Goal: Book appointment/travel/reservation

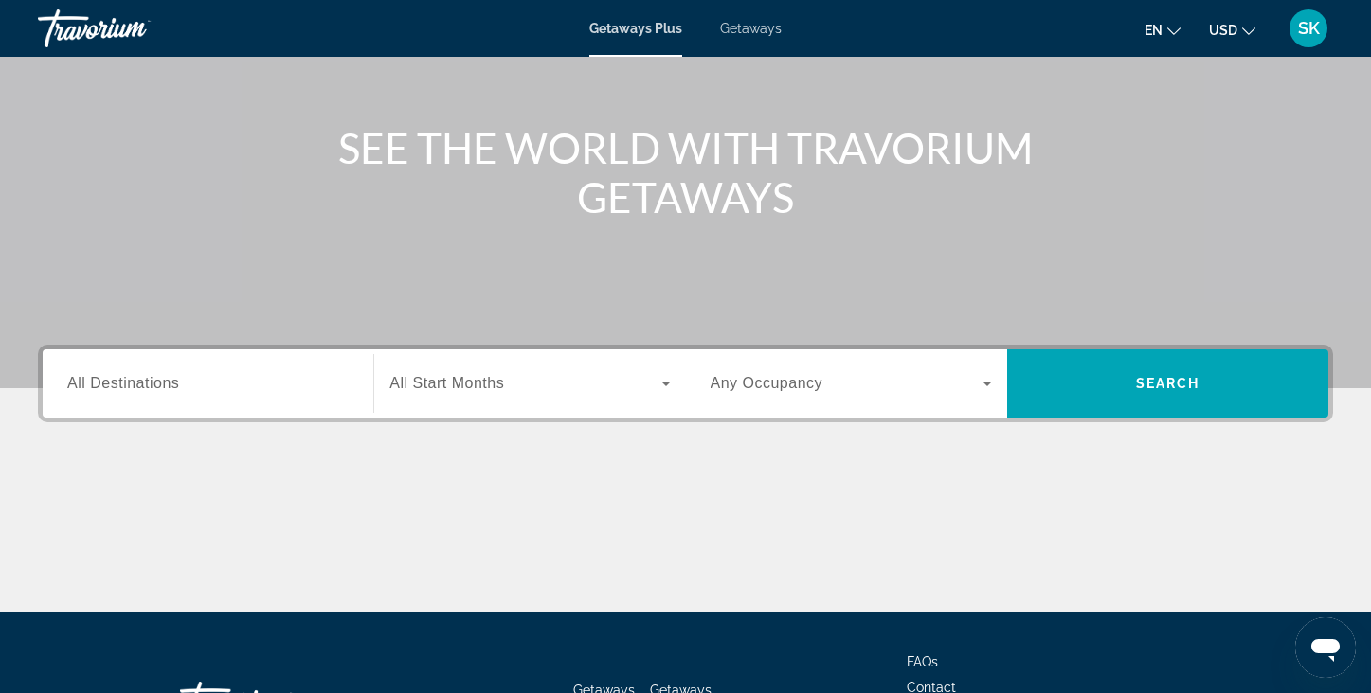
scroll to position [185, 0]
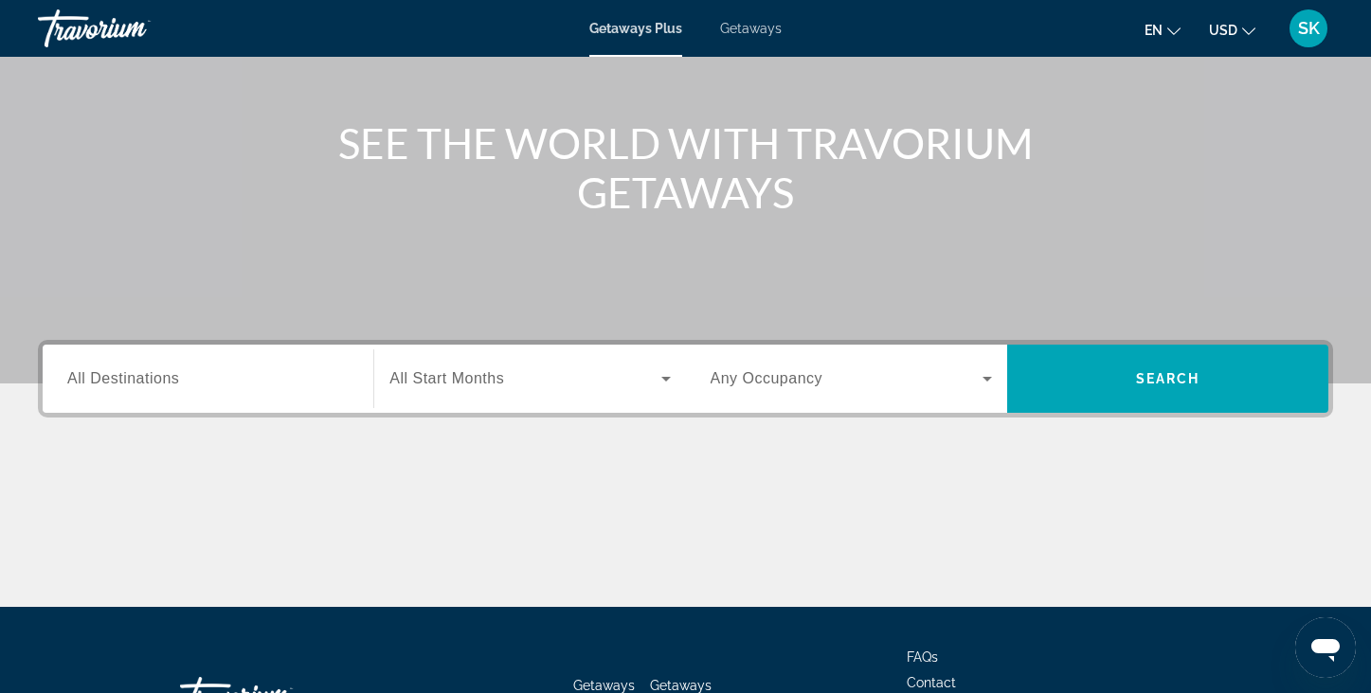
click at [86, 392] on div "Search widget" at bounding box center [207, 379] width 281 height 54
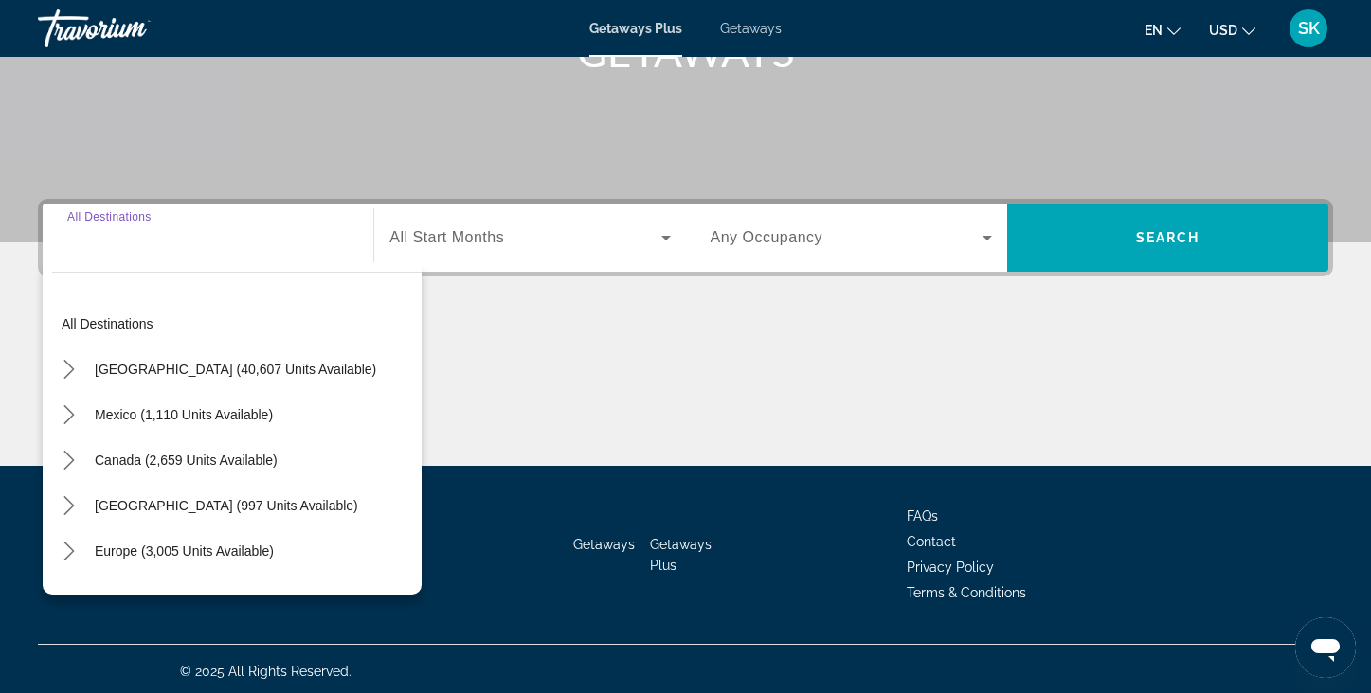
scroll to position [331, 0]
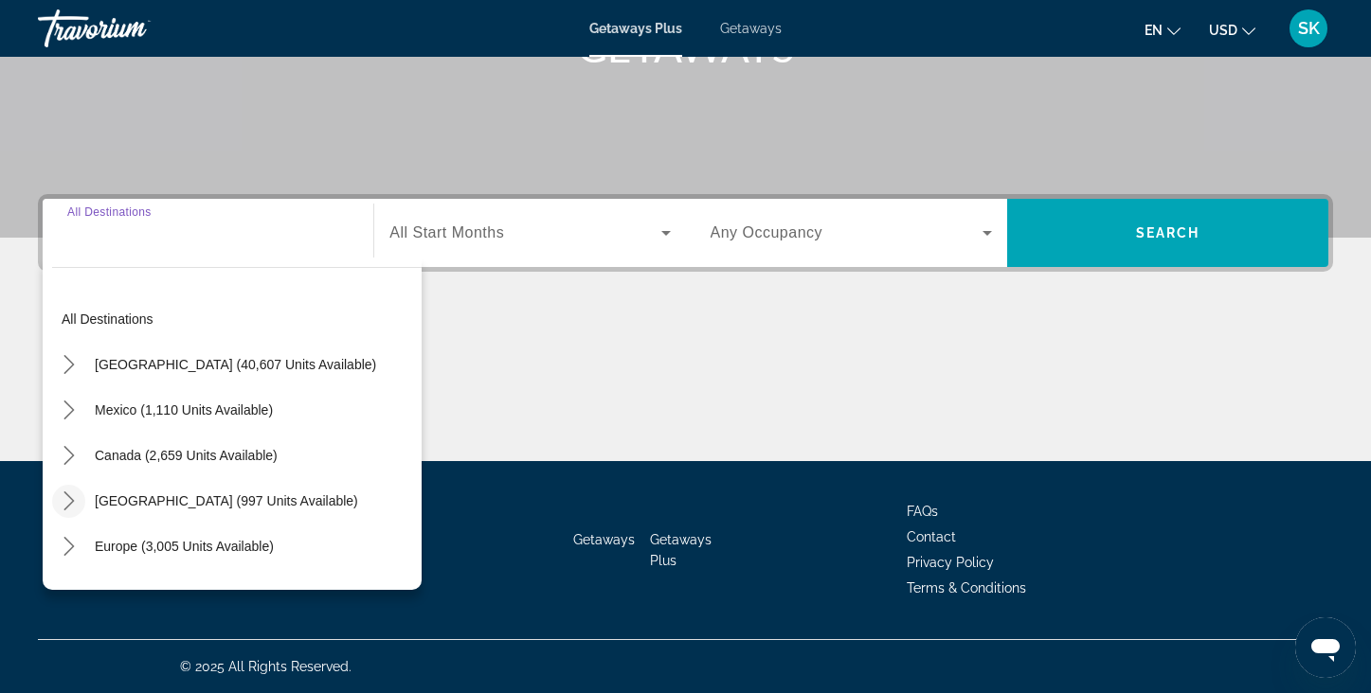
click at [83, 498] on mat-icon "Toggle Caribbean & Atlantic Islands (997 units available) submenu" at bounding box center [68, 501] width 33 height 33
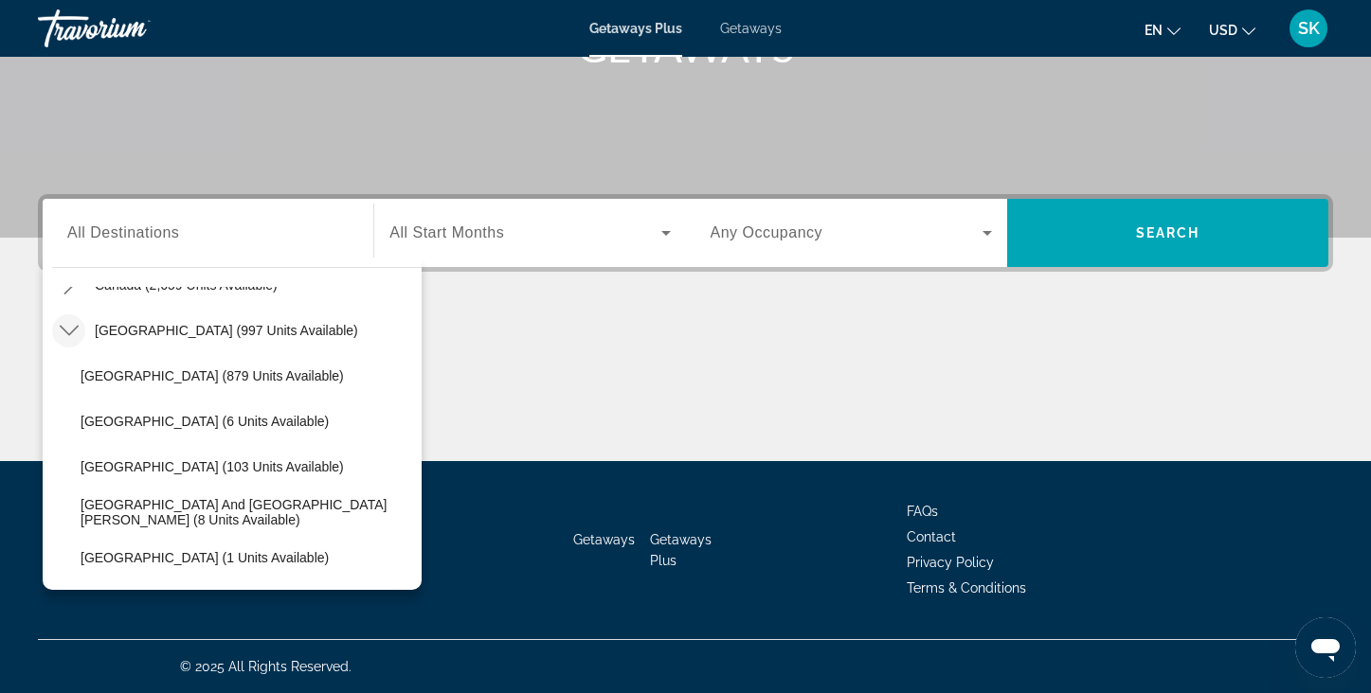
click at [476, 250] on div "Search widget" at bounding box center [529, 232] width 280 height 53
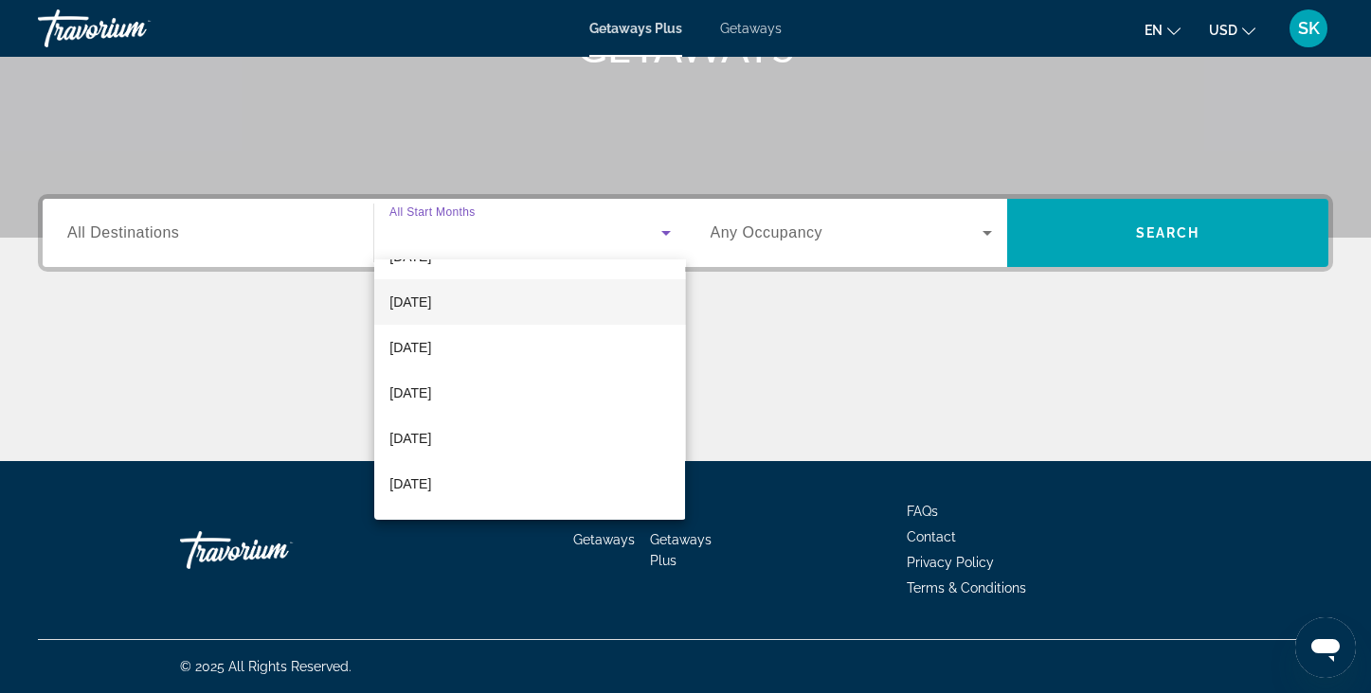
scroll to position [80, 0]
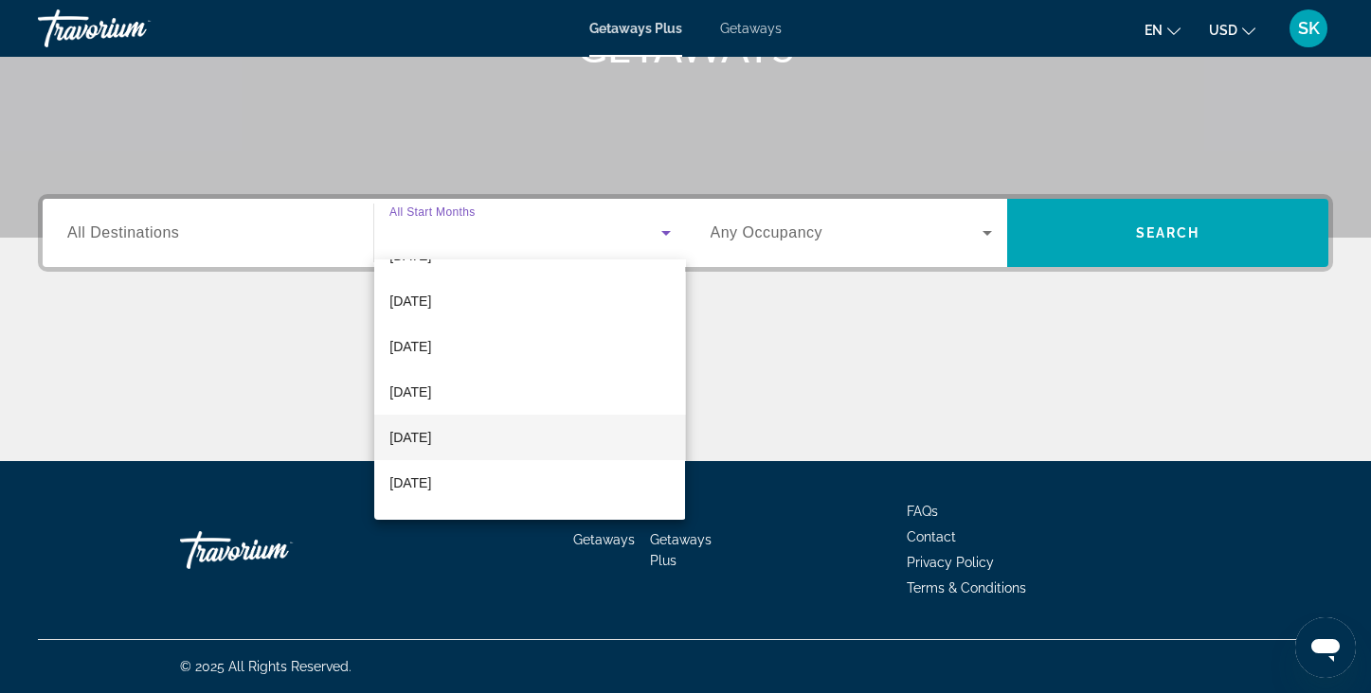
click at [431, 431] on span "[DATE]" at bounding box center [410, 437] width 42 height 23
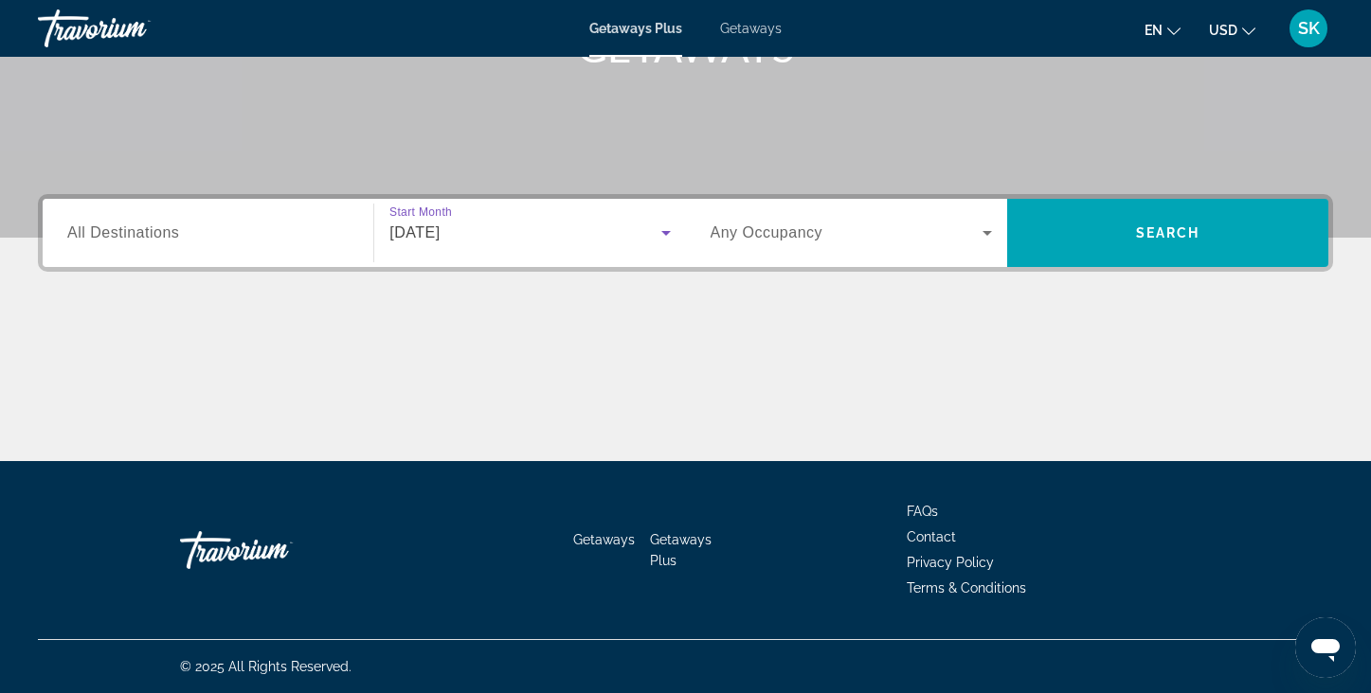
click at [989, 243] on icon "Search widget" at bounding box center [987, 233] width 23 height 23
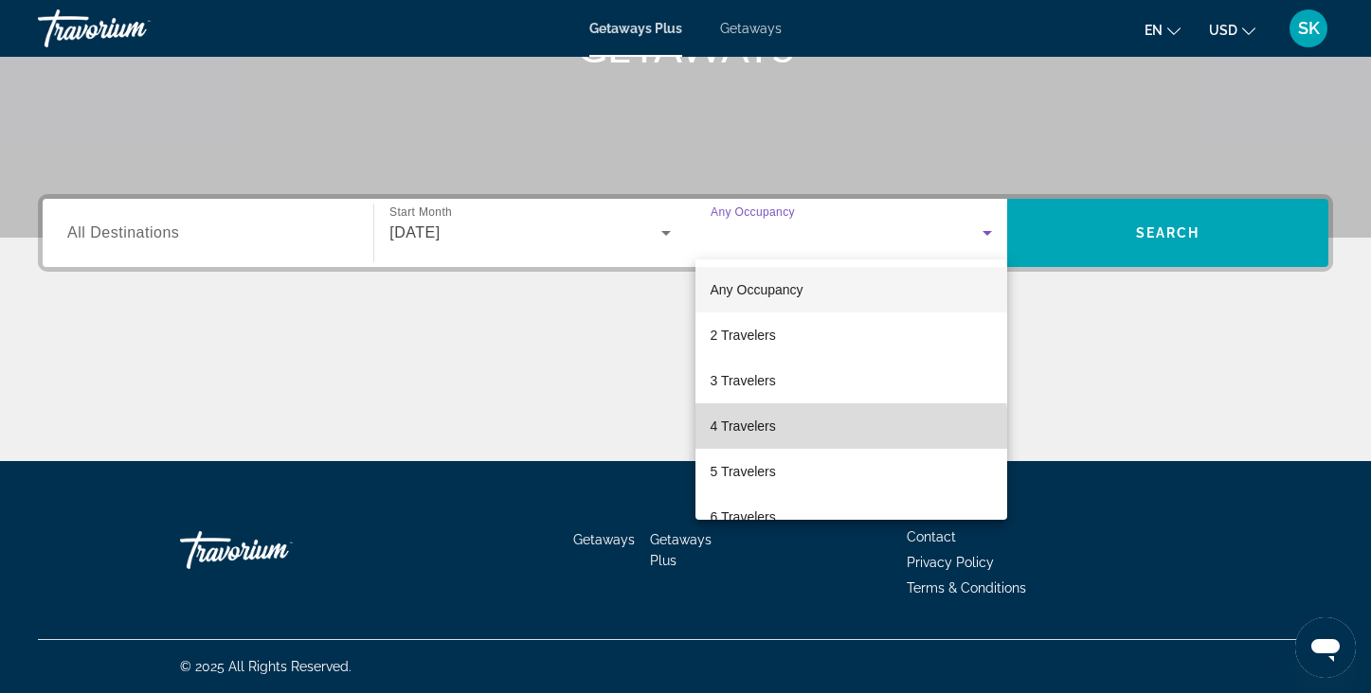
click at [806, 429] on mat-option "4 Travelers" at bounding box center [851, 426] width 312 height 45
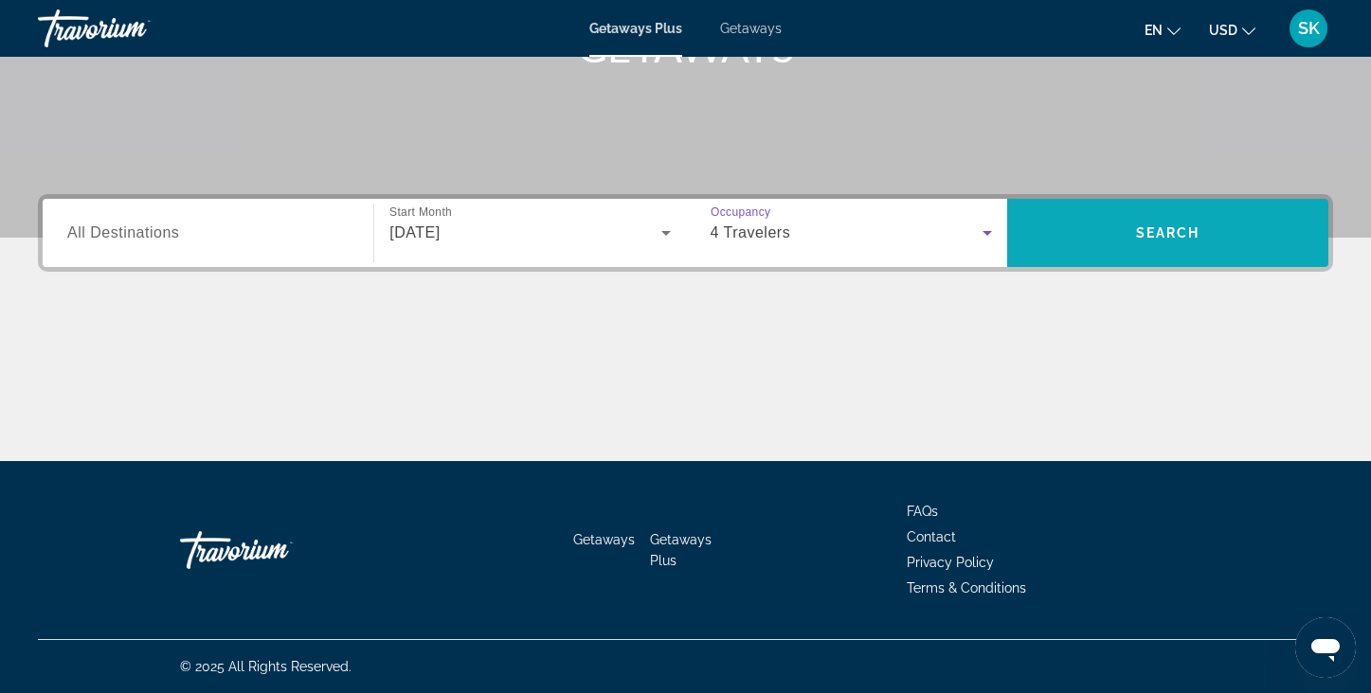
click at [1179, 229] on span "Search" at bounding box center [1168, 232] width 64 height 15
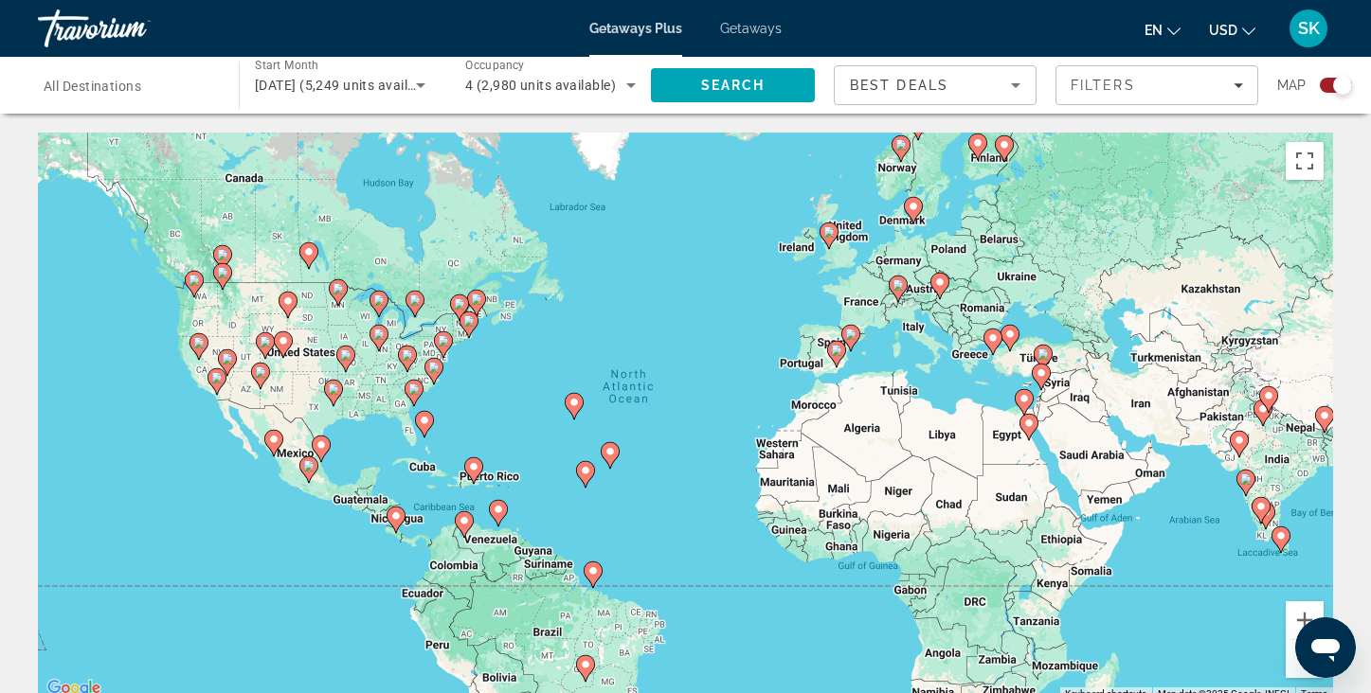
click at [156, 90] on input "Destination All Destinations" at bounding box center [129, 86] width 171 height 23
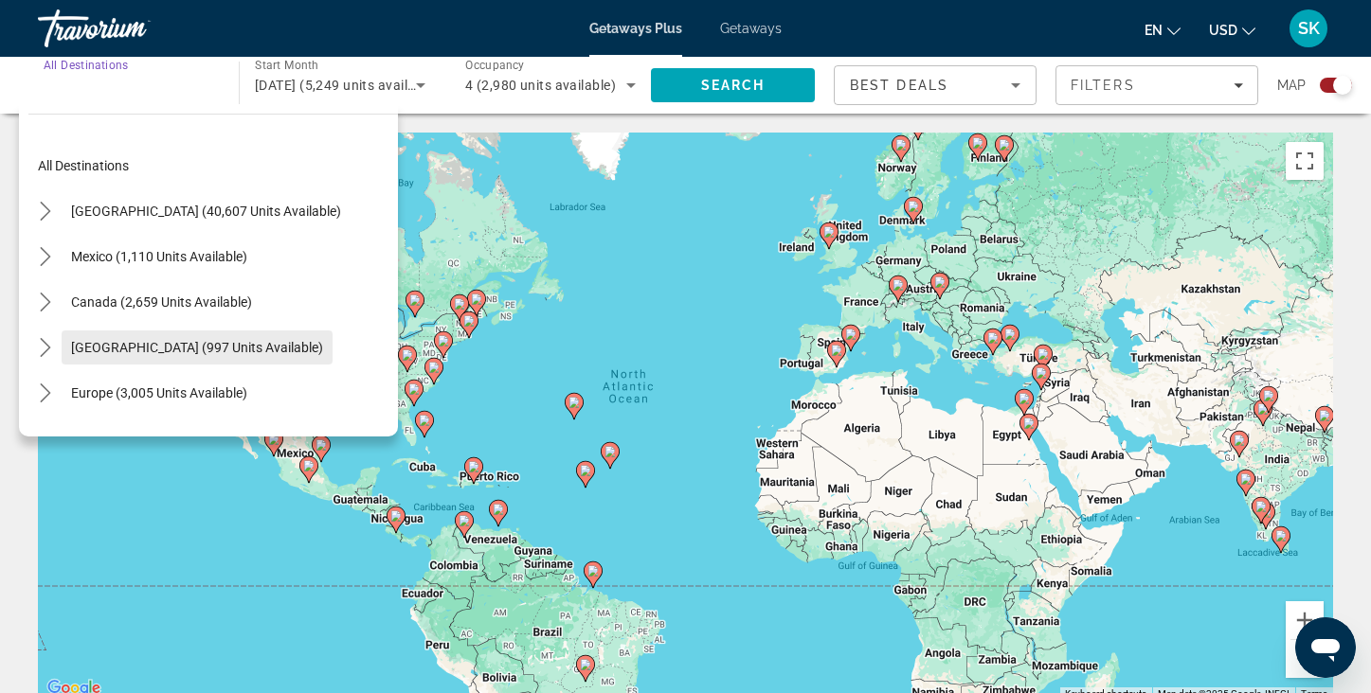
click at [174, 351] on span "[GEOGRAPHIC_DATA] (997 units available)" at bounding box center [197, 347] width 252 height 15
type input "**********"
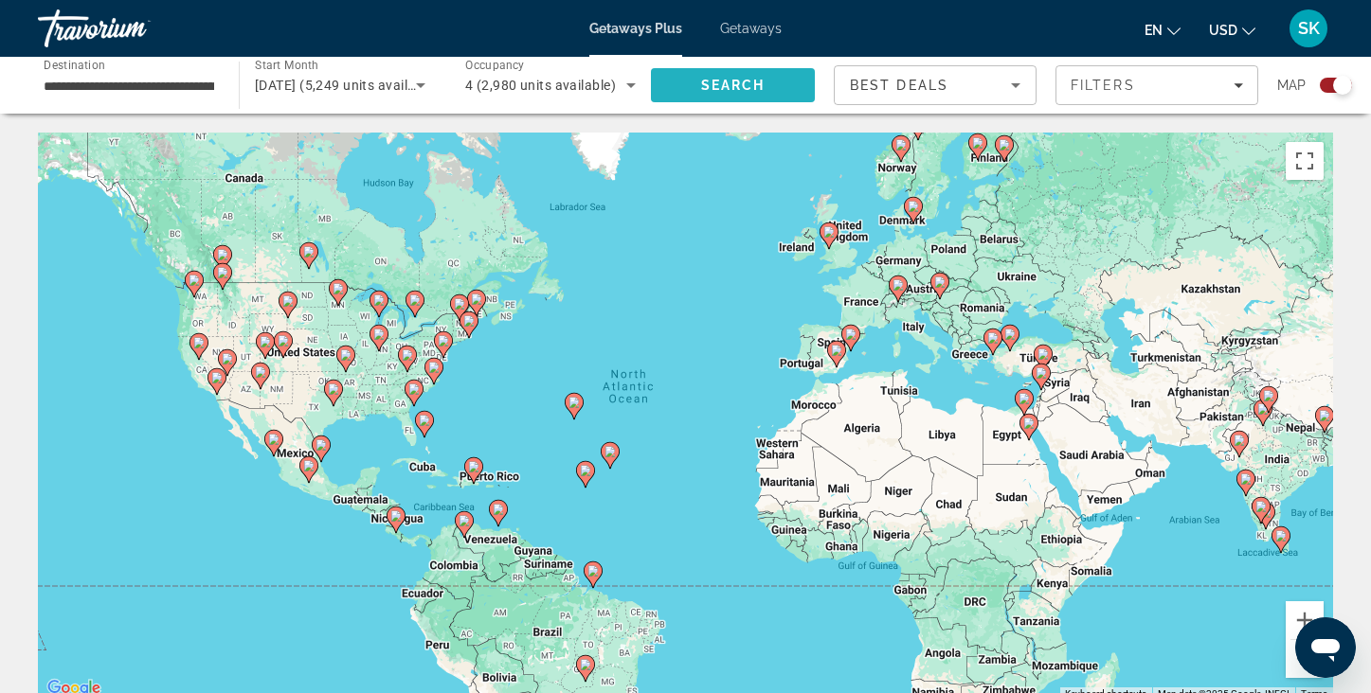
click at [776, 94] on span "Search" at bounding box center [733, 85] width 164 height 45
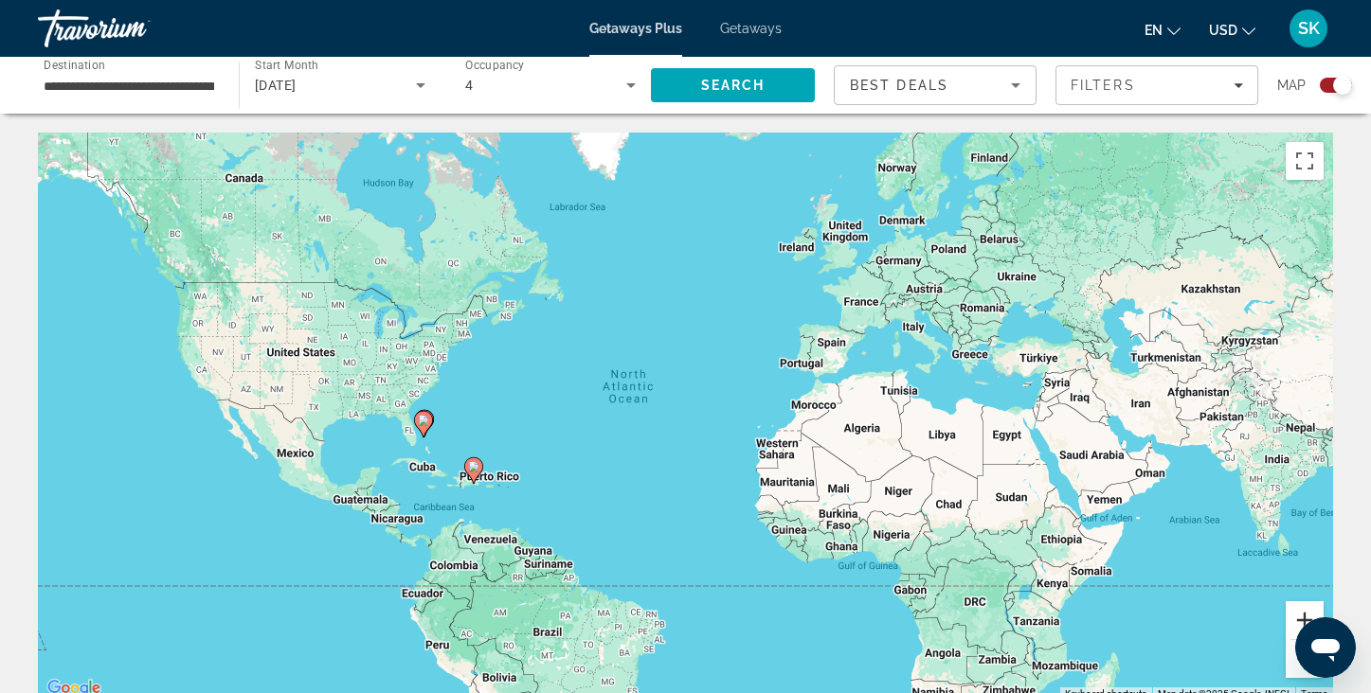
click at [1296, 611] on button "Zoom in" at bounding box center [1304, 620] width 38 height 38
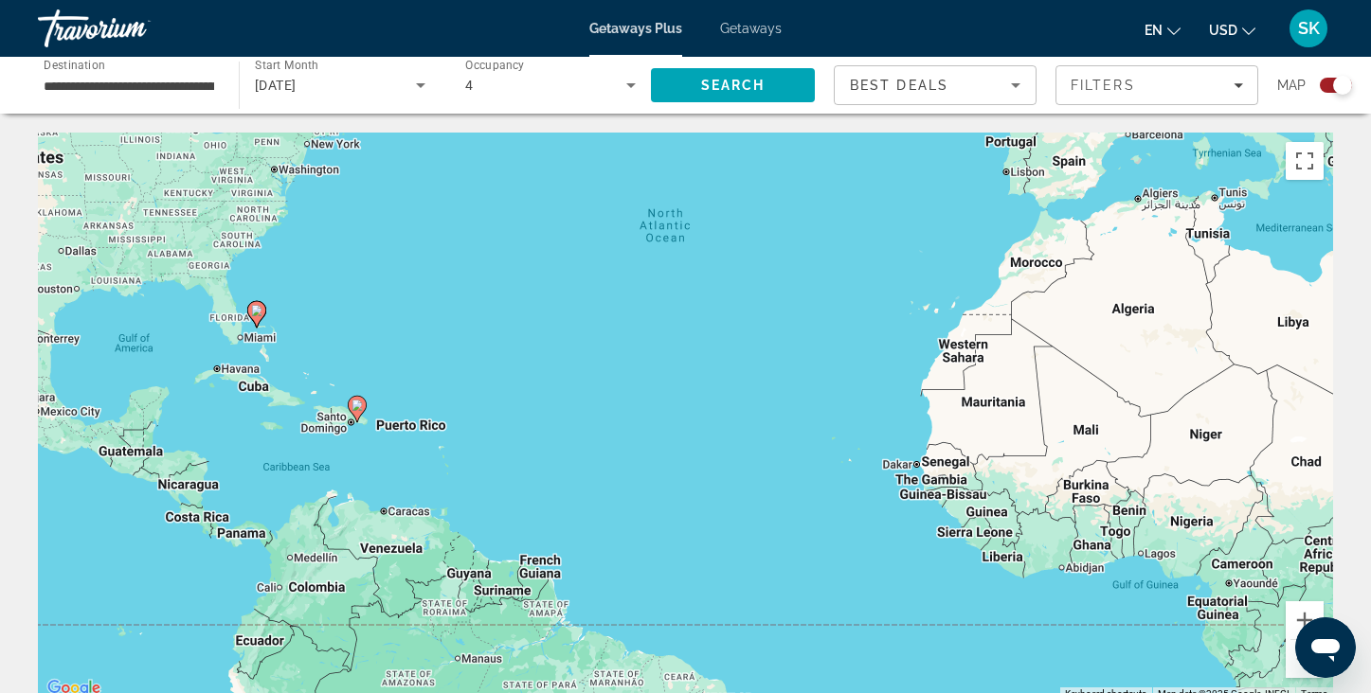
drag, startPoint x: 494, startPoint y: 519, endPoint x: 592, endPoint y: 388, distance: 163.7
click at [592, 388] on div "To activate drag with keyboard, press Alt + Enter. Once in keyboard drag state,…" at bounding box center [685, 417] width 1295 height 568
click at [1307, 619] on button "Zoom in" at bounding box center [1304, 620] width 38 height 38
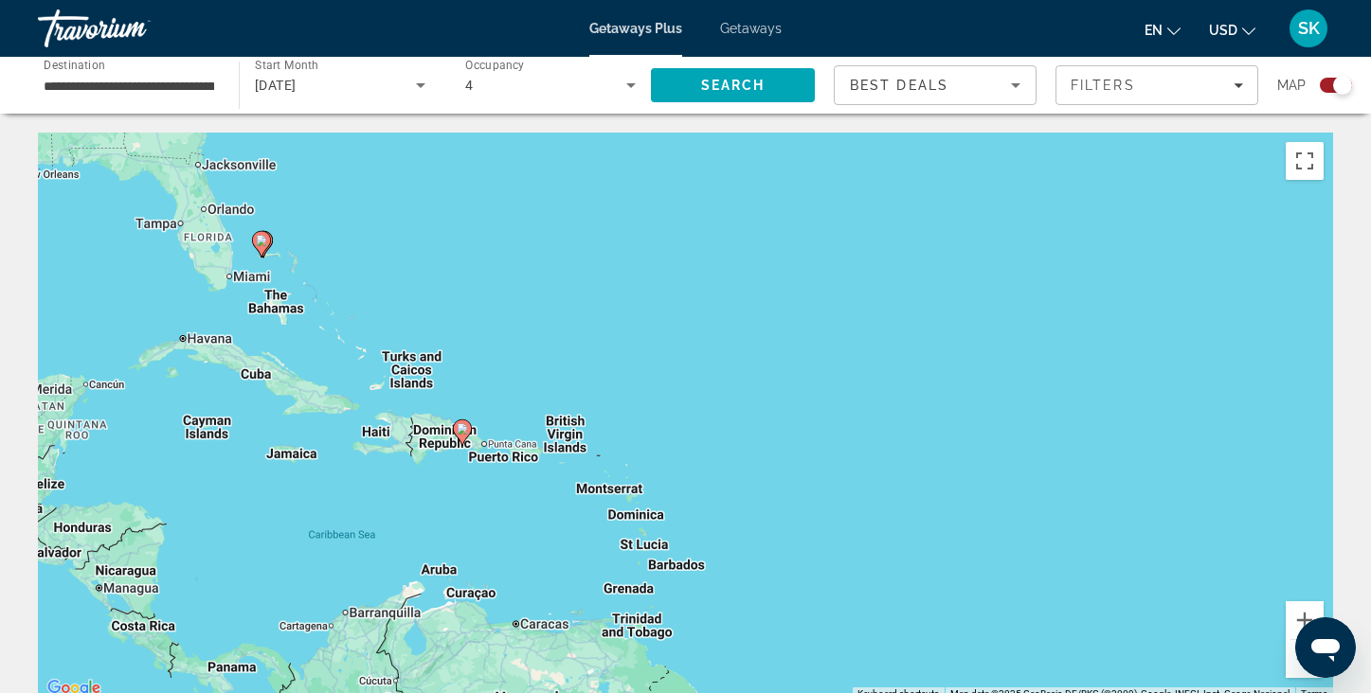
drag, startPoint x: 219, startPoint y: 485, endPoint x: 663, endPoint y: 502, distance: 444.6
click at [663, 503] on div "To activate drag with keyboard, press Alt + Enter. Once in keyboard drag state,…" at bounding box center [685, 417] width 1295 height 568
click at [1300, 616] on button "Zoom in" at bounding box center [1304, 620] width 38 height 38
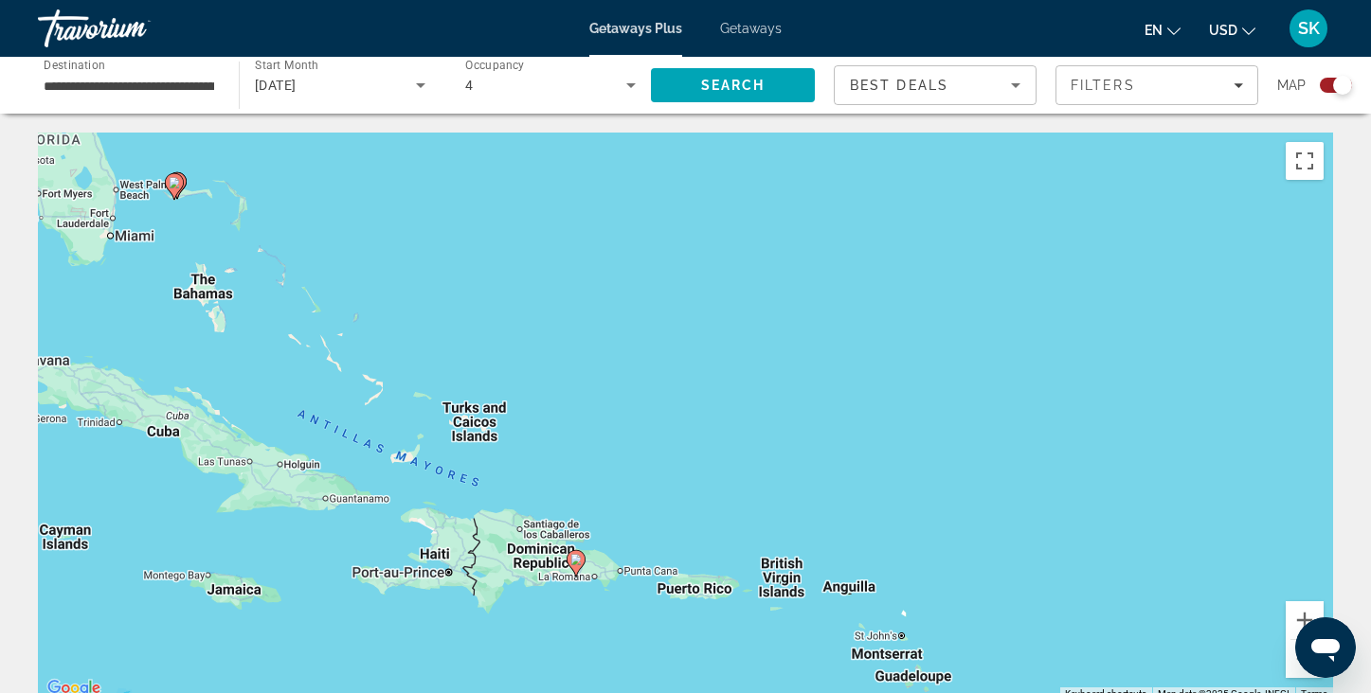
drag, startPoint x: 447, startPoint y: 412, endPoint x: 788, endPoint y: 512, distance: 355.2
click at [788, 512] on div "To activate drag with keyboard, press Alt + Enter. Once in keyboard drag state,…" at bounding box center [685, 417] width 1295 height 568
click at [1315, 621] on div "Open messaging window" at bounding box center [1325, 647] width 57 height 57
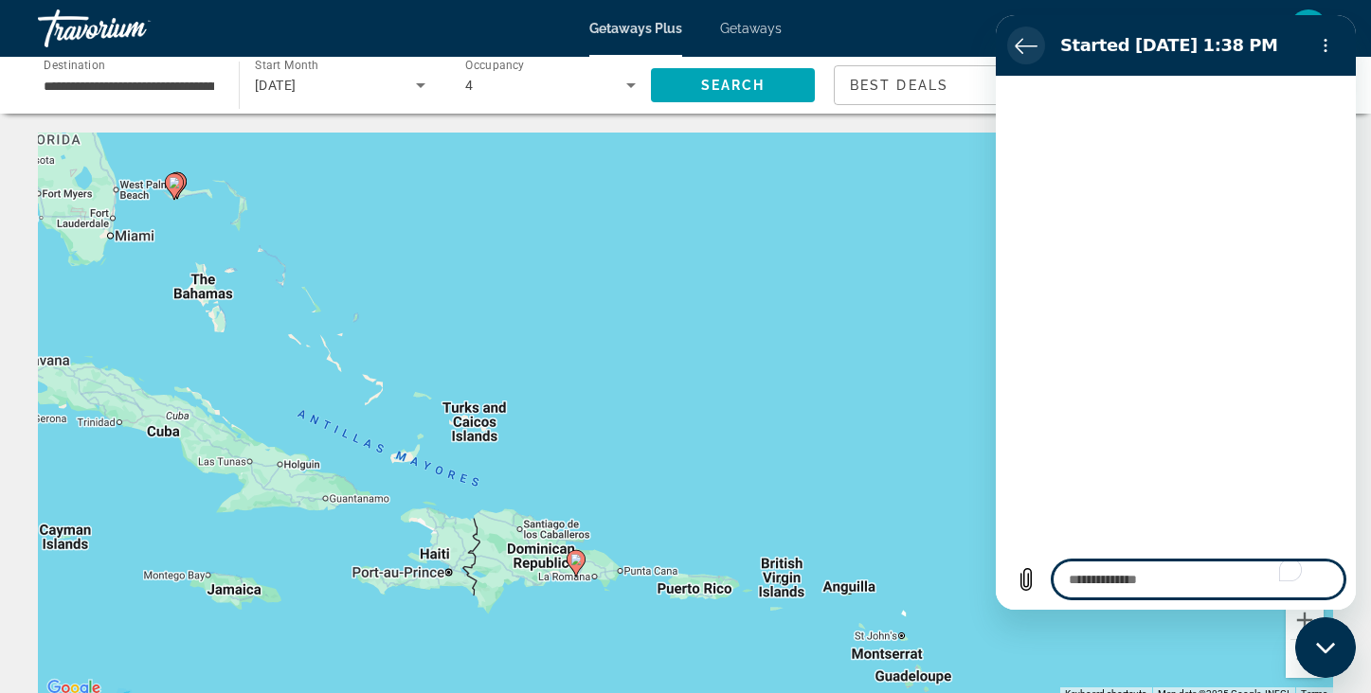
type textarea "*"
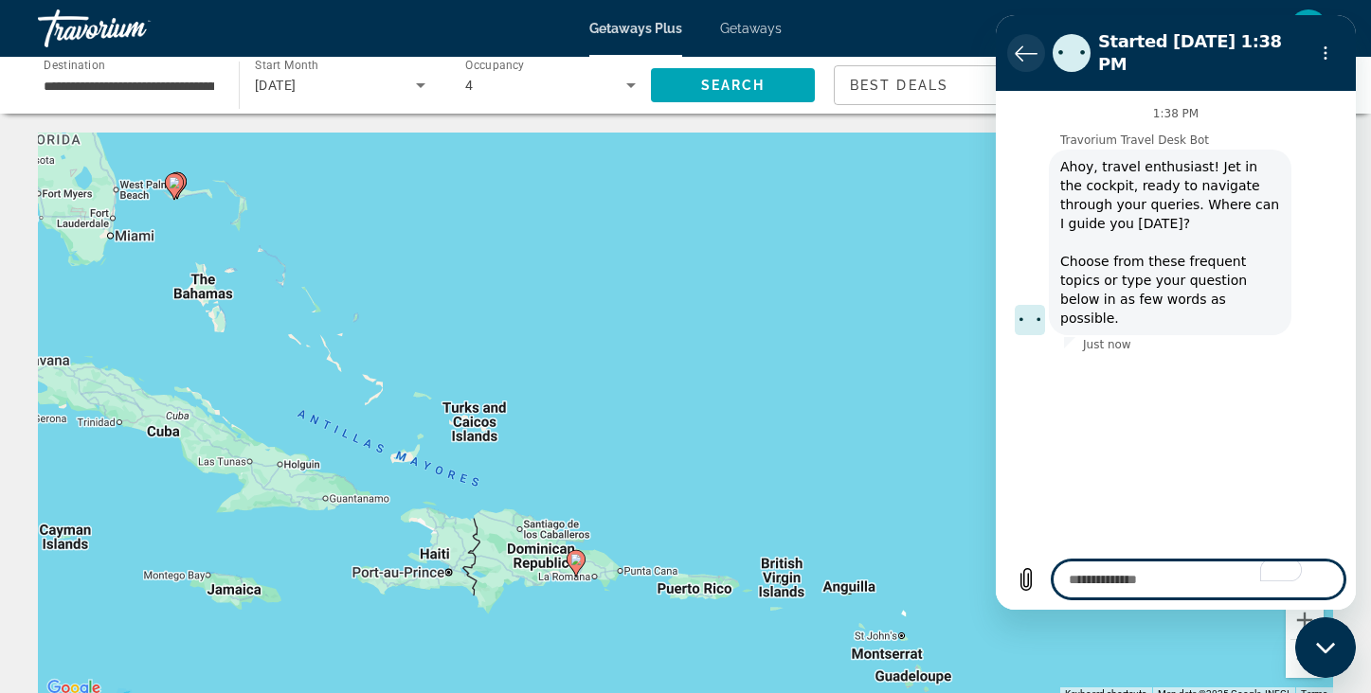
click at [1021, 42] on icon "Back to the conversation list" at bounding box center [1025, 53] width 23 height 23
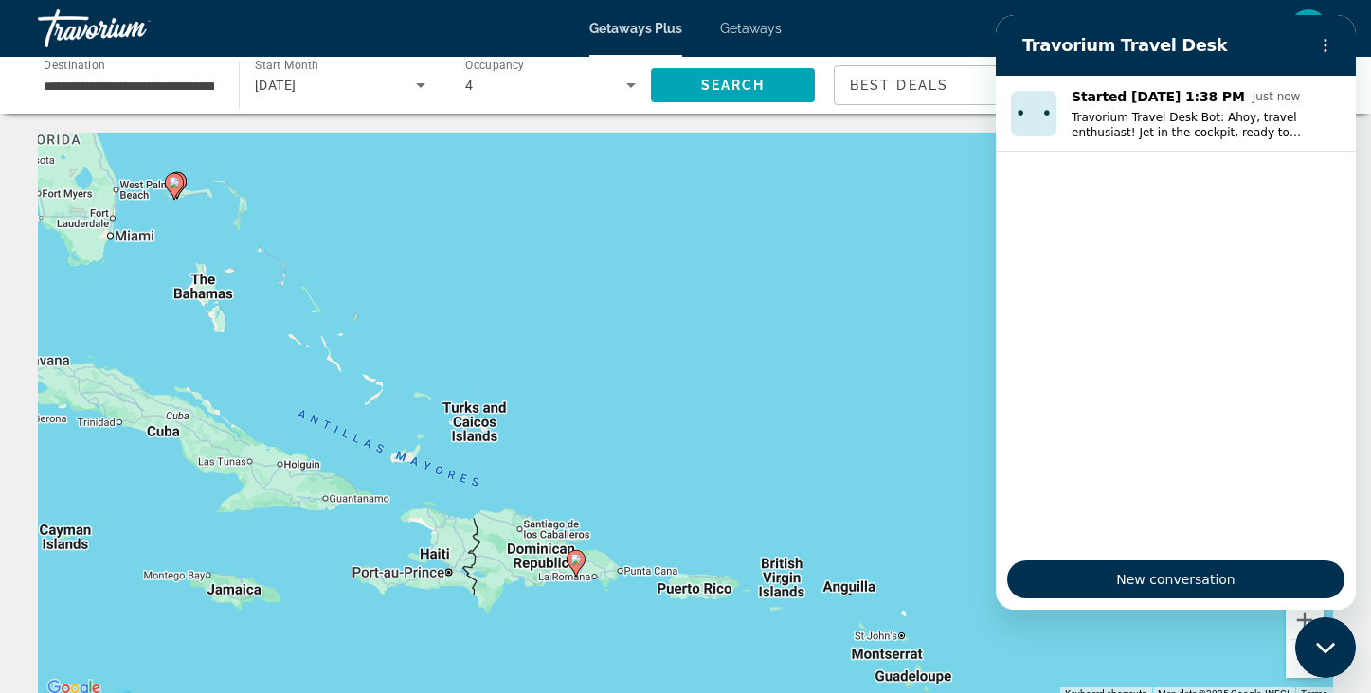
click at [900, 272] on div "To activate drag with keyboard, press Alt + Enter. Once in keyboard drag state,…" at bounding box center [685, 417] width 1295 height 568
click at [1153, 633] on div "To activate drag with keyboard, press Alt + Enter. Once in keyboard drag state,…" at bounding box center [685, 417] width 1295 height 568
click at [1325, 42] on icon "Options menu" at bounding box center [1325, 45] width 15 height 15
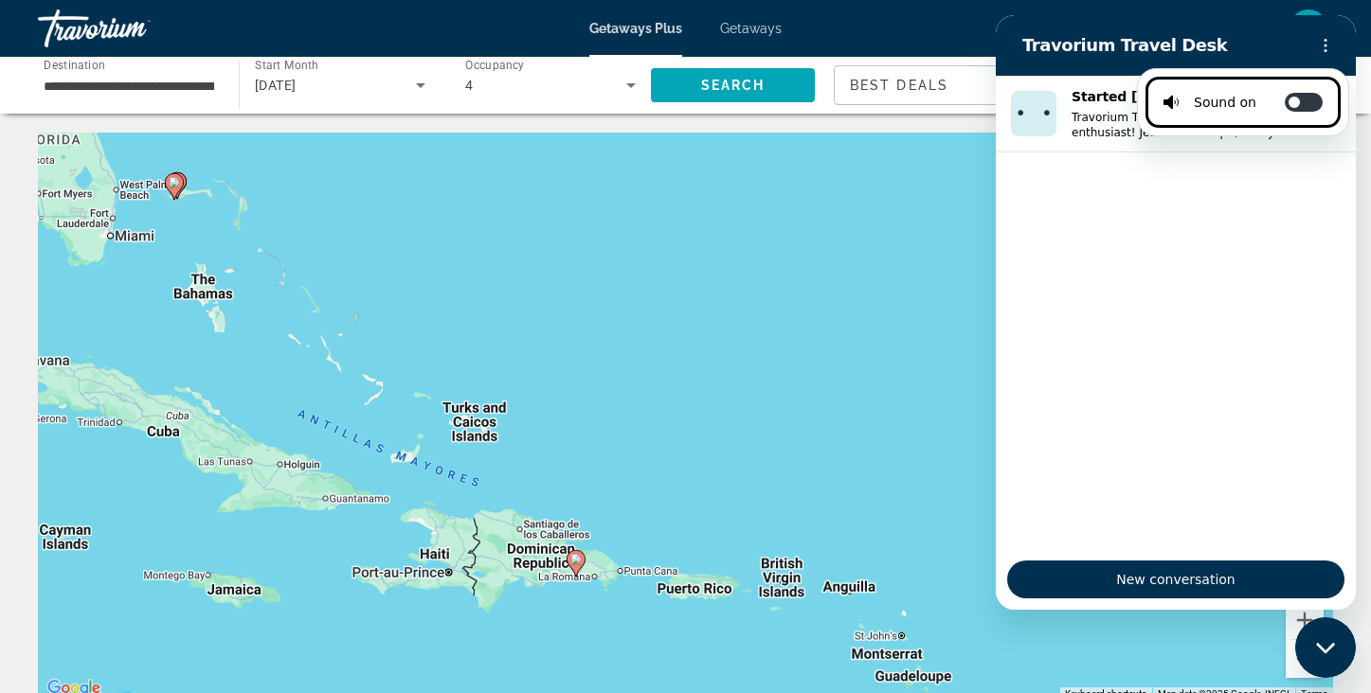
click at [1321, 640] on div "Close messaging window" at bounding box center [1325, 647] width 57 height 57
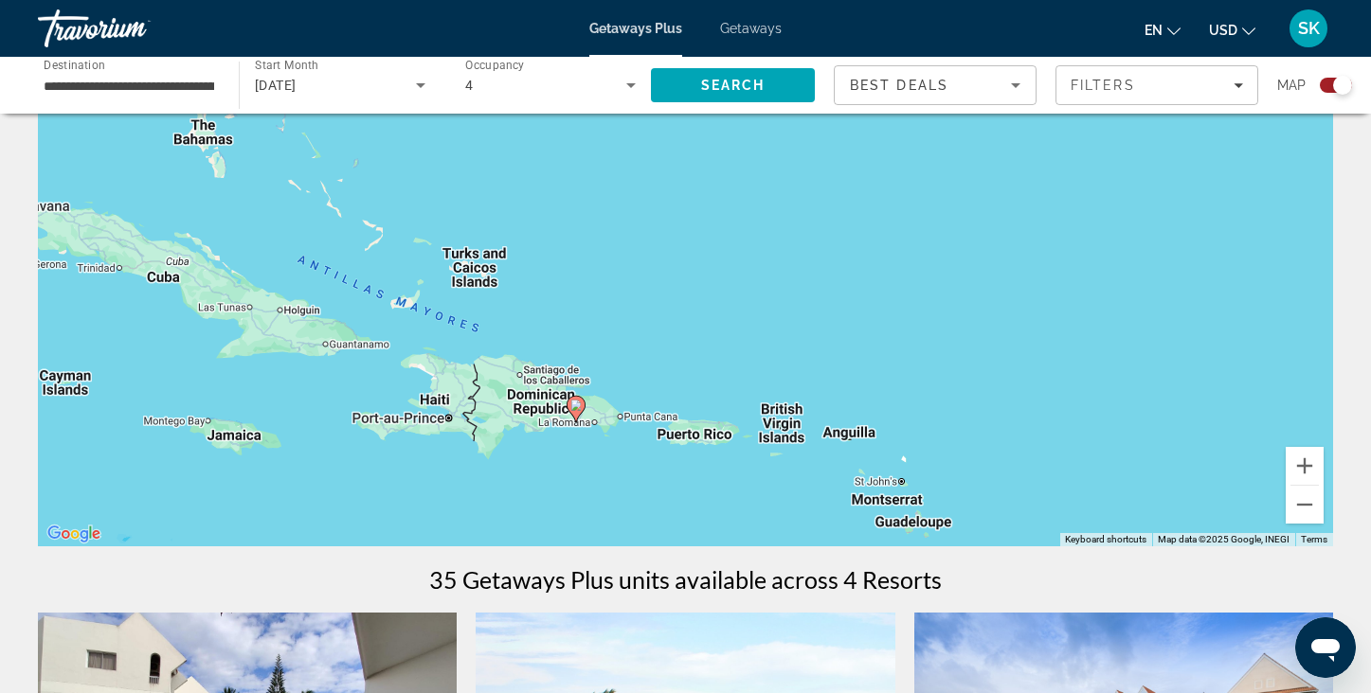
scroll to position [155, 0]
click at [1312, 461] on button "Zoom in" at bounding box center [1304, 465] width 38 height 38
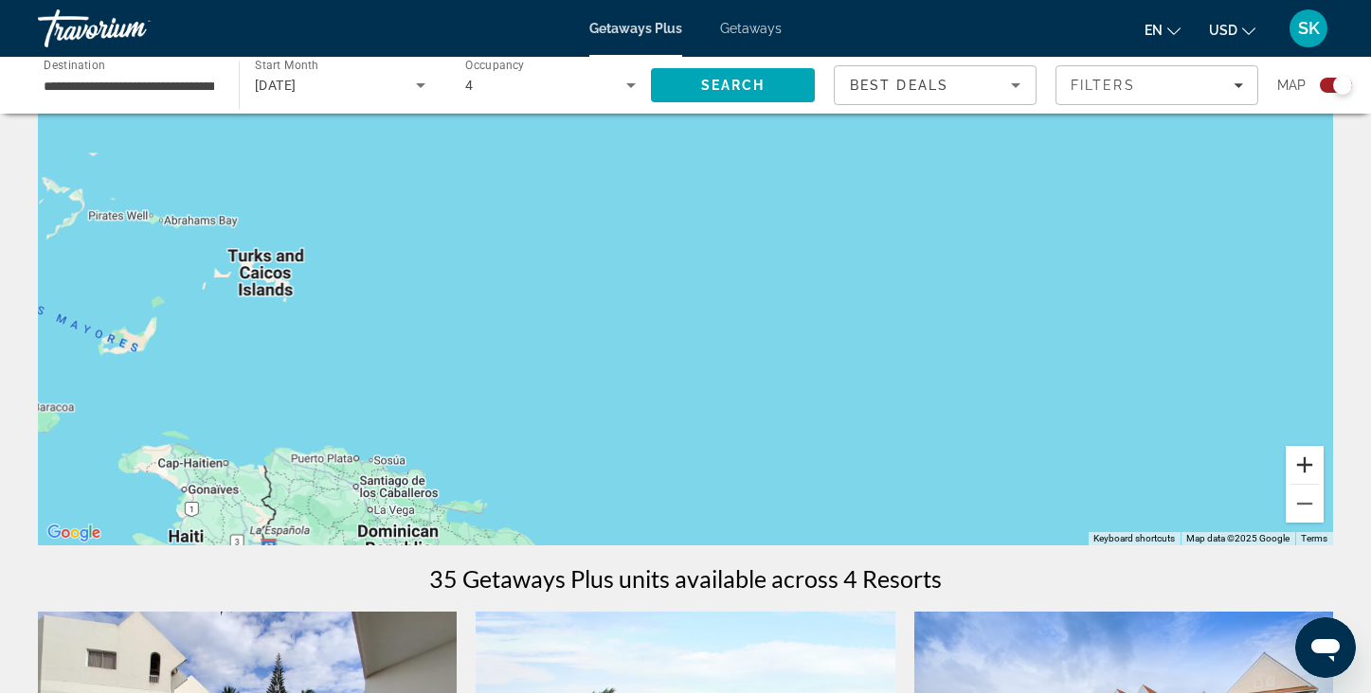
click at [1312, 461] on button "Zoom in" at bounding box center [1304, 465] width 38 height 38
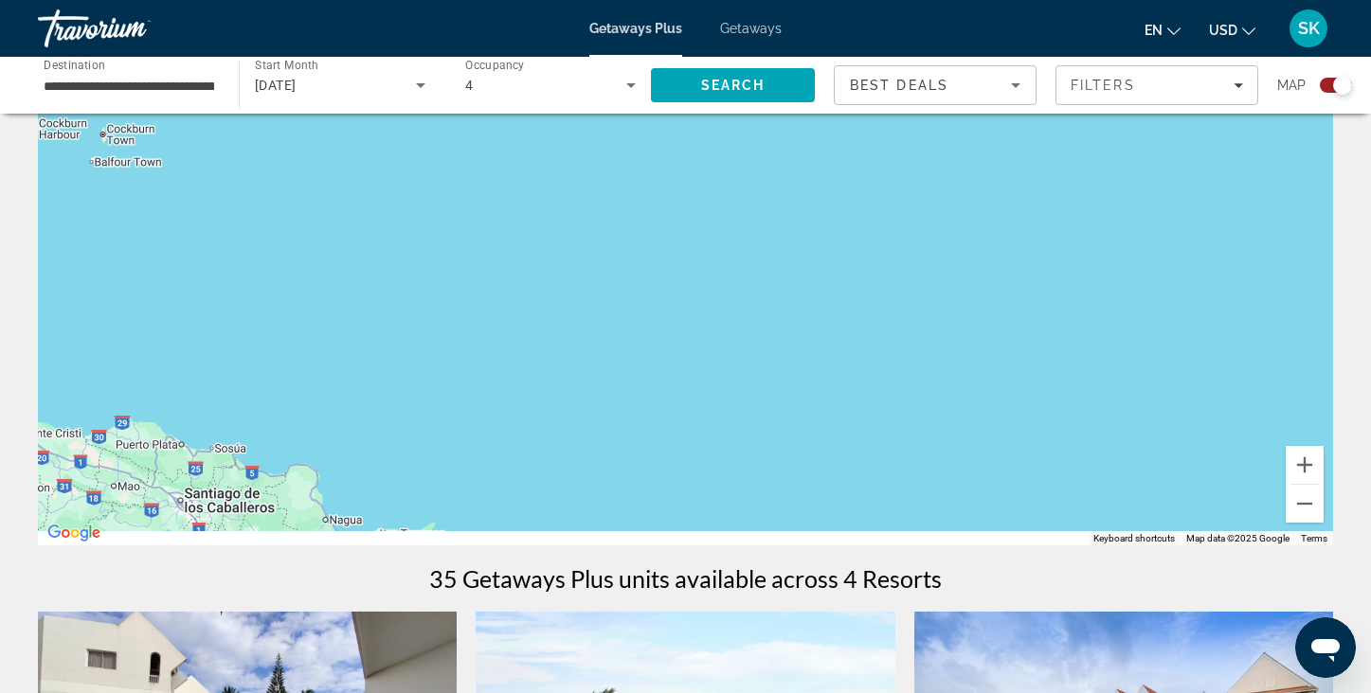
drag, startPoint x: 712, startPoint y: 378, endPoint x: 991, endPoint y: 11, distance: 460.4
click at [991, 11] on div "**********" at bounding box center [685, 191] width 1371 height 693
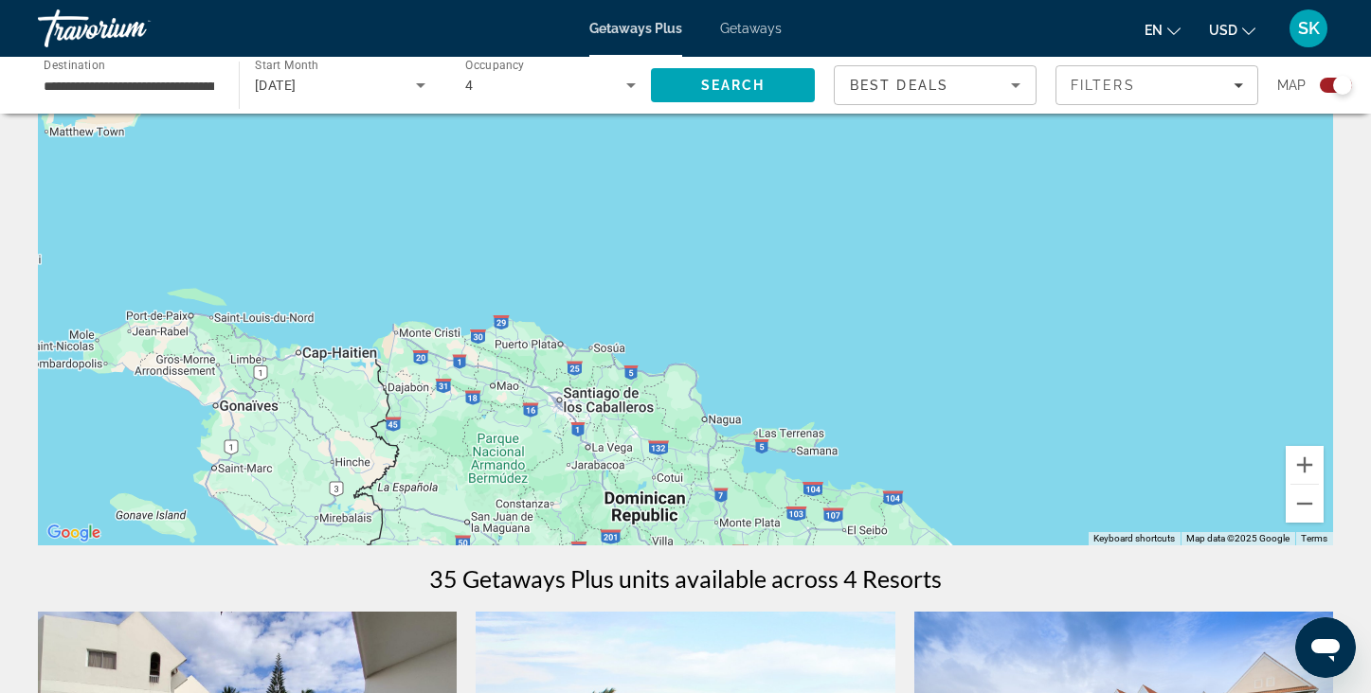
drag, startPoint x: 641, startPoint y: 291, endPoint x: 918, endPoint y: 333, distance: 279.9
click at [918, 334] on div "To activate drag with keyboard, press Alt + Enter. Once in keyboard drag state,…" at bounding box center [685, 261] width 1295 height 568
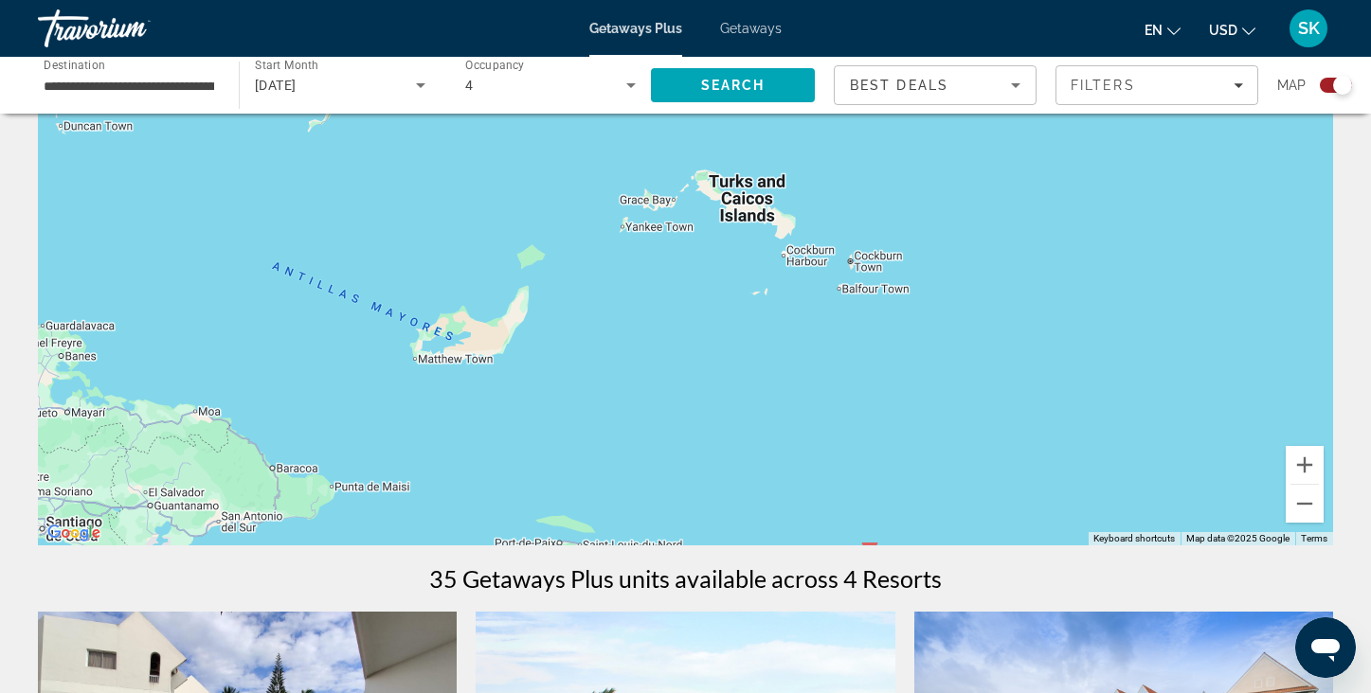
drag, startPoint x: 468, startPoint y: 225, endPoint x: 823, endPoint y: 452, distance: 421.2
click at [823, 454] on div "To activate drag with keyboard, press Alt + Enter. Once in keyboard drag state,…" at bounding box center [685, 261] width 1295 height 568
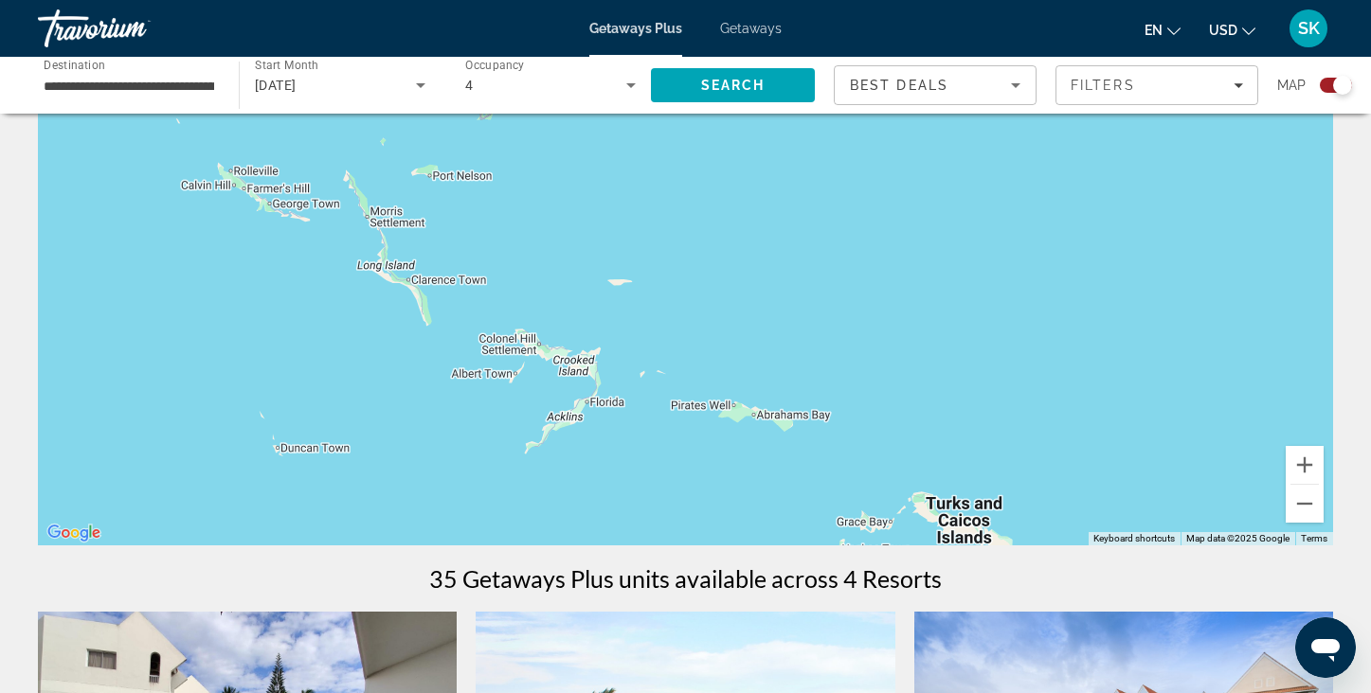
drag, startPoint x: 653, startPoint y: 187, endPoint x: 871, endPoint y: 513, distance: 392.8
click at [871, 513] on div "Main content" at bounding box center [685, 261] width 1295 height 568
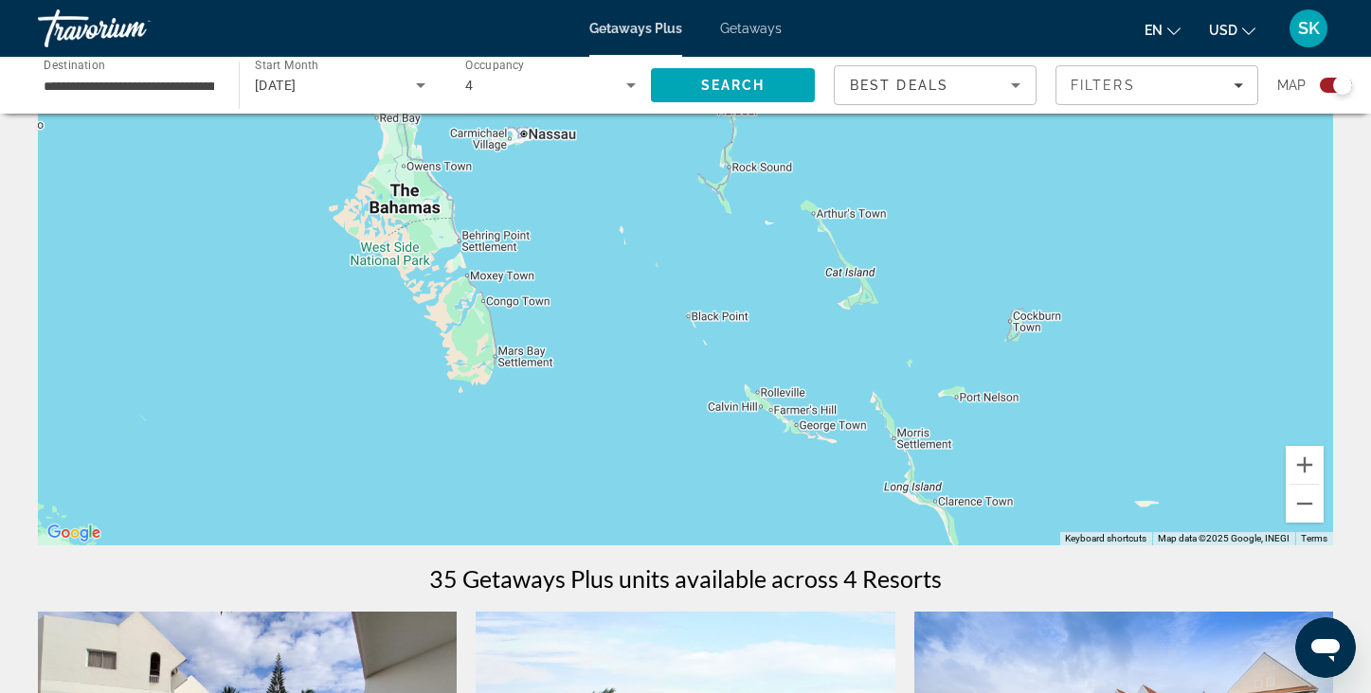
drag, startPoint x: 576, startPoint y: 387, endPoint x: 1106, endPoint y: 607, distance: 574.2
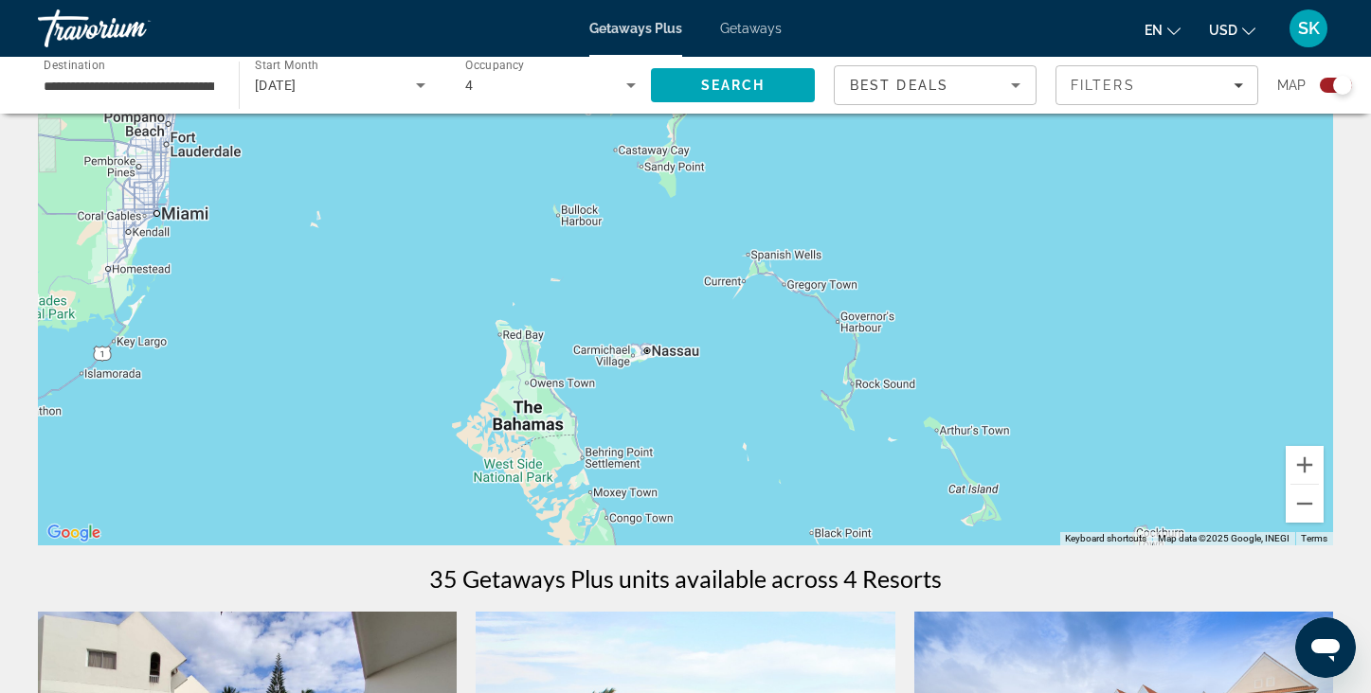
drag, startPoint x: 745, startPoint y: 433, endPoint x: 868, endPoint y: 653, distance: 251.4
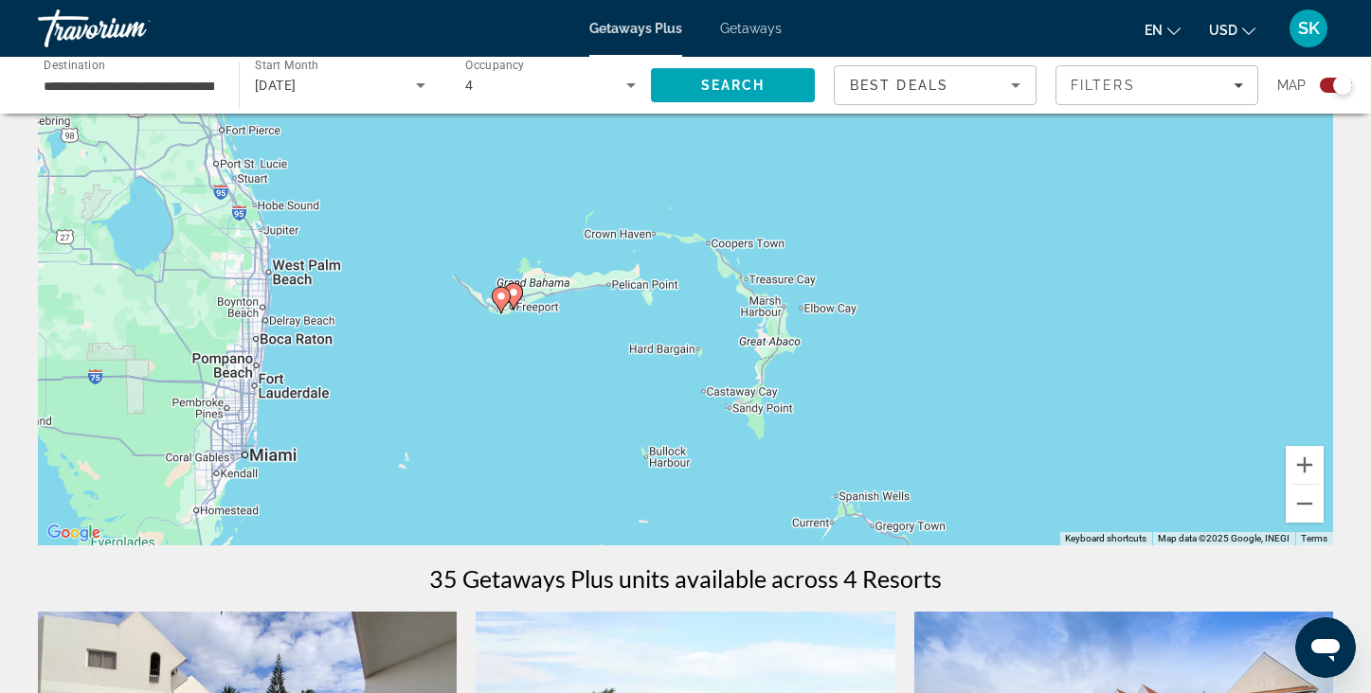
drag, startPoint x: 674, startPoint y: 256, endPoint x: 769, endPoint y: 514, distance: 275.4
click at [769, 515] on div "To activate drag with keyboard, press Alt + Enter. Once in keyboard drag state,…" at bounding box center [685, 261] width 1295 height 568
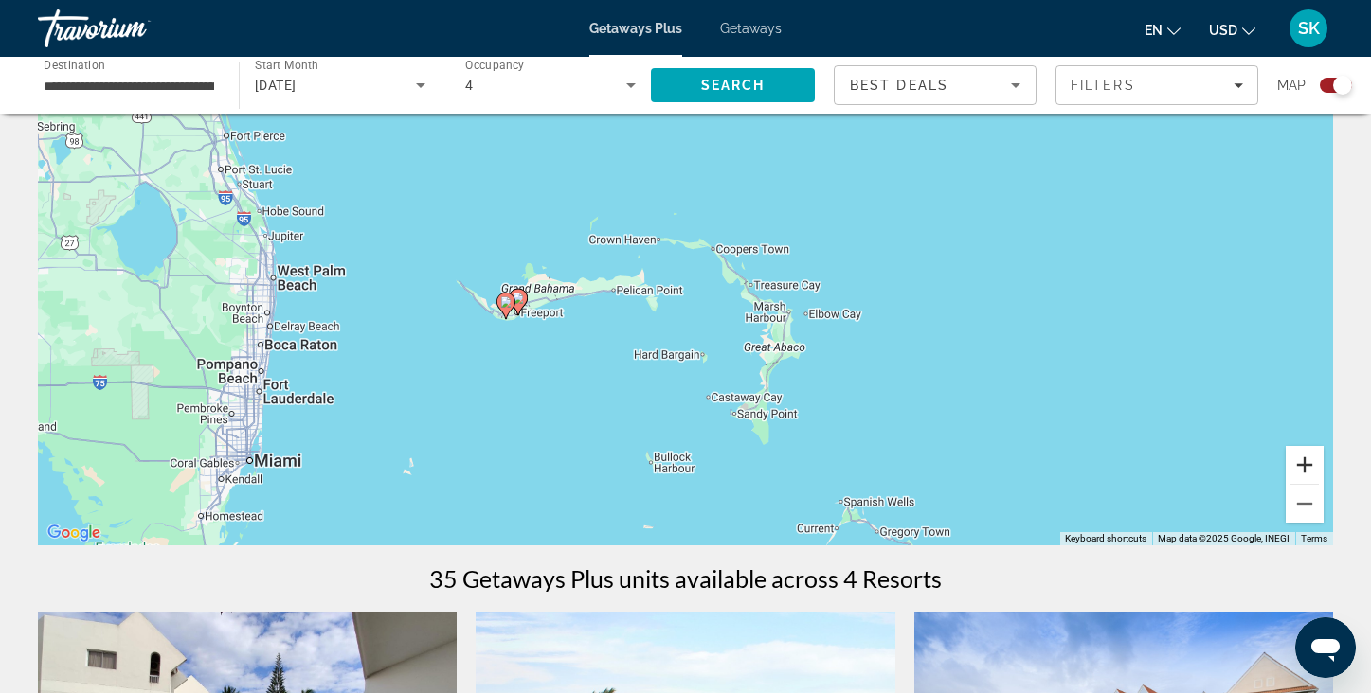
click at [1307, 465] on button "Zoom in" at bounding box center [1304, 465] width 38 height 38
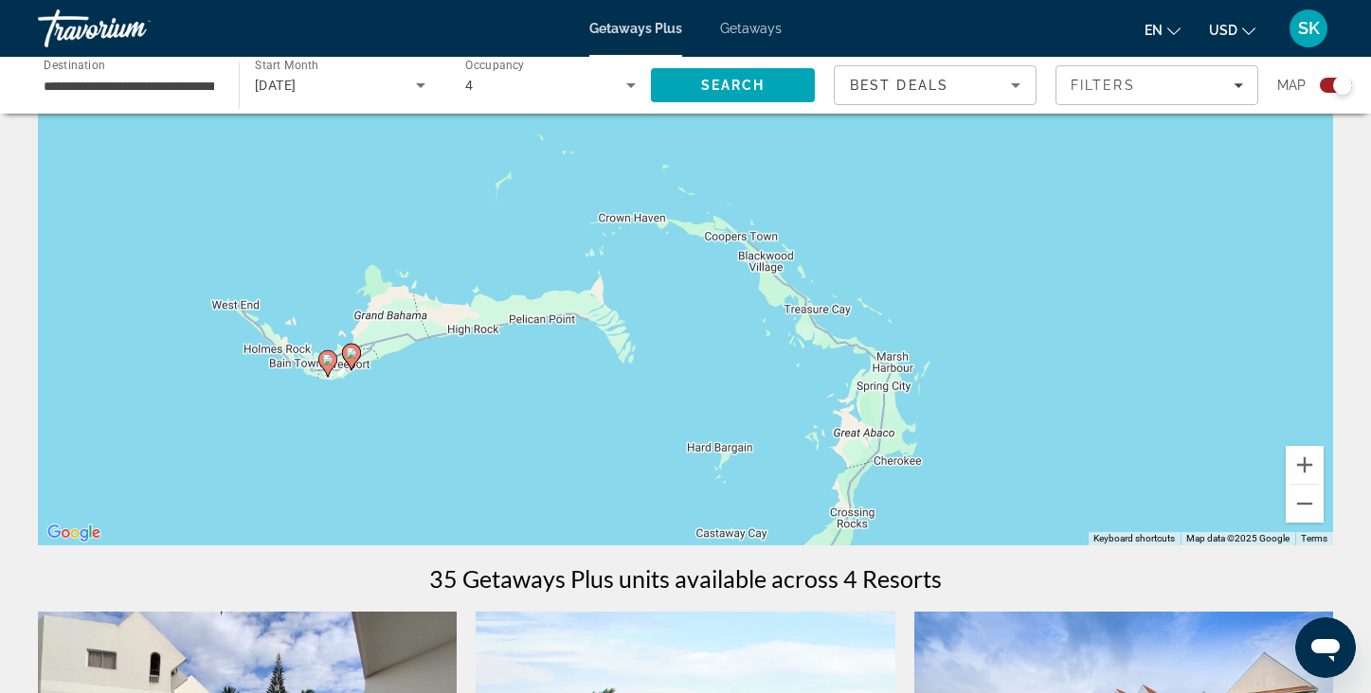
click at [352, 351] on image "Main content" at bounding box center [351, 353] width 11 height 11
type input "**********"
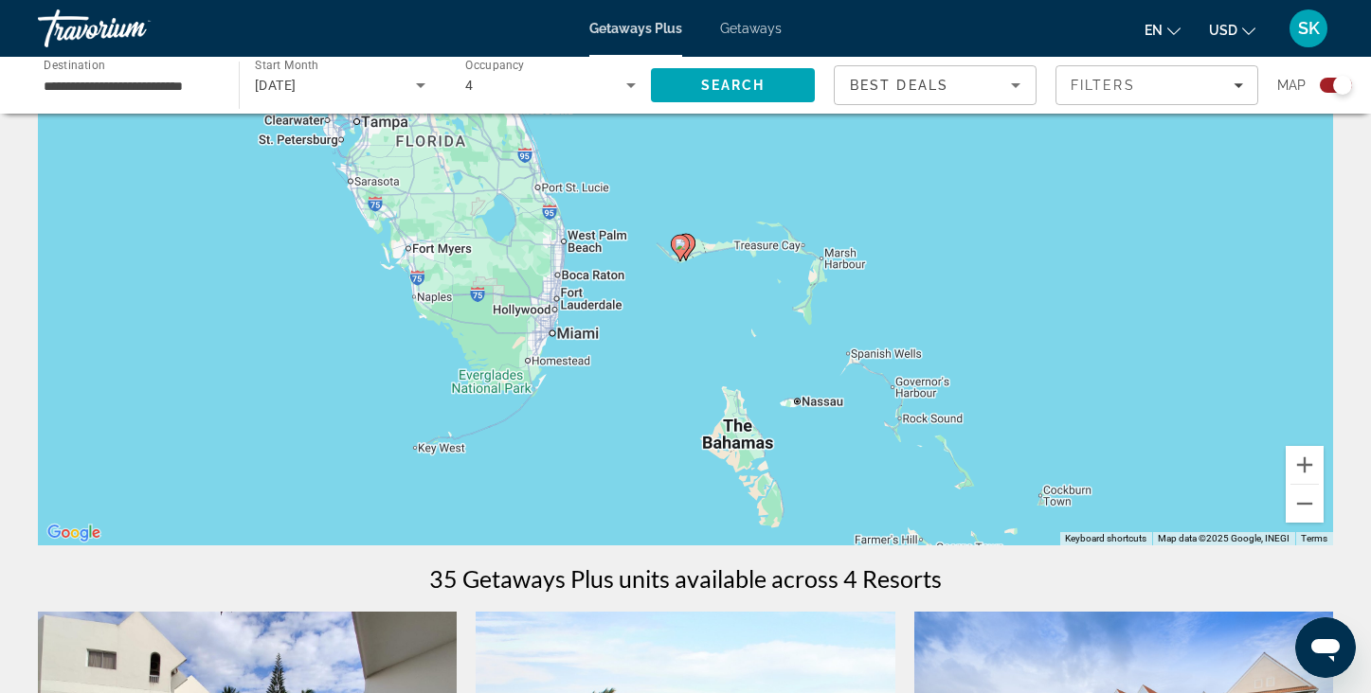
click at [677, 246] on image "Main content" at bounding box center [679, 244] width 11 height 11
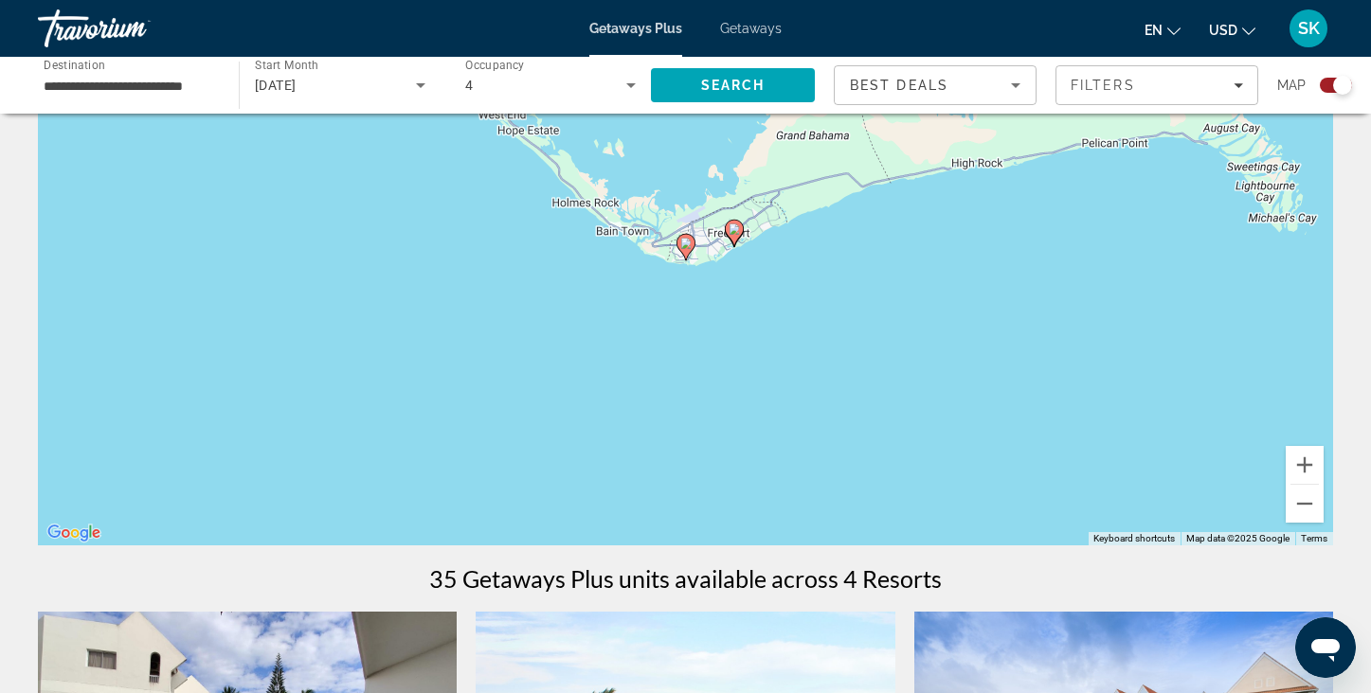
click at [681, 246] on image "Main content" at bounding box center [685, 243] width 11 height 11
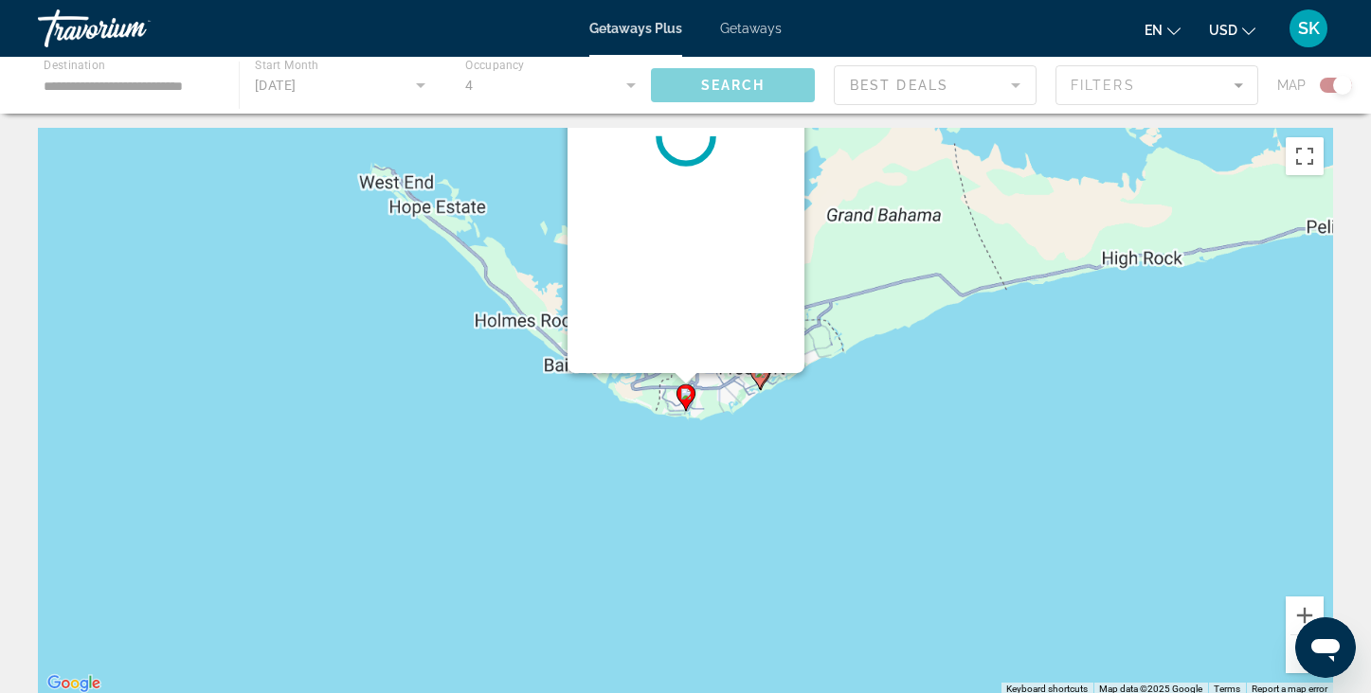
scroll to position [0, 0]
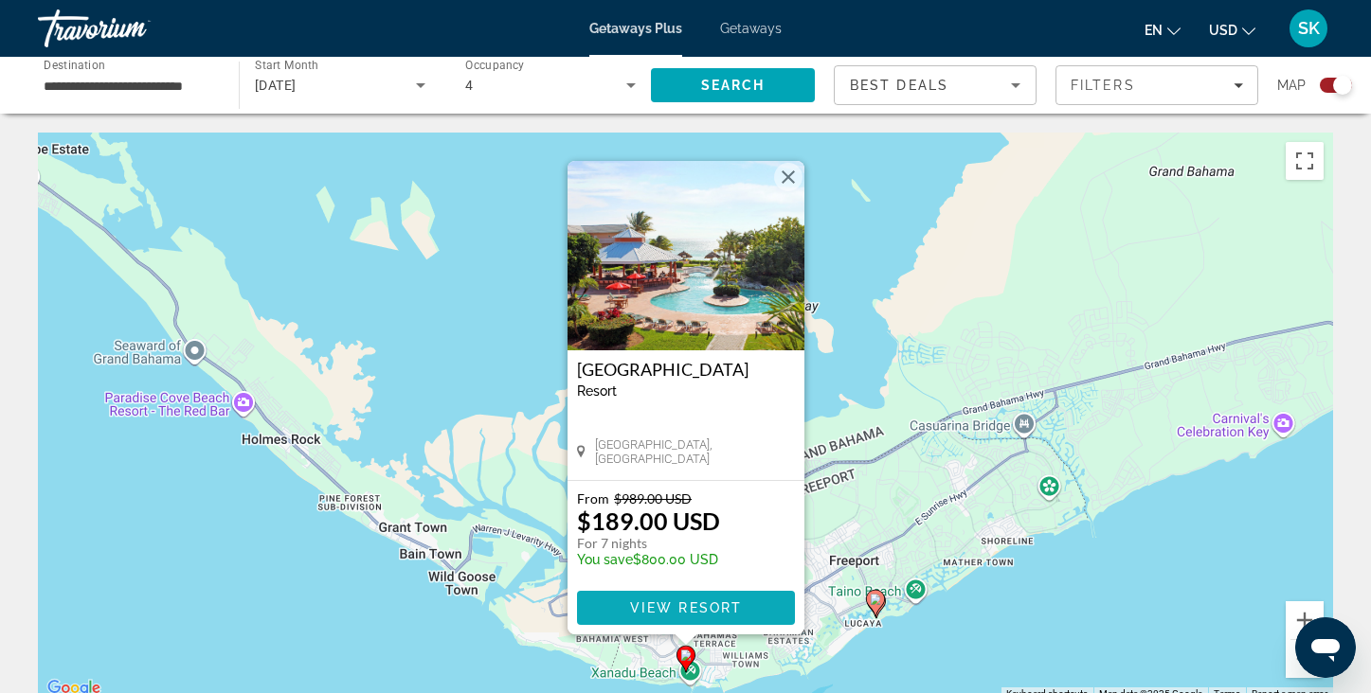
click at [712, 608] on span "View Resort" at bounding box center [685, 608] width 112 height 15
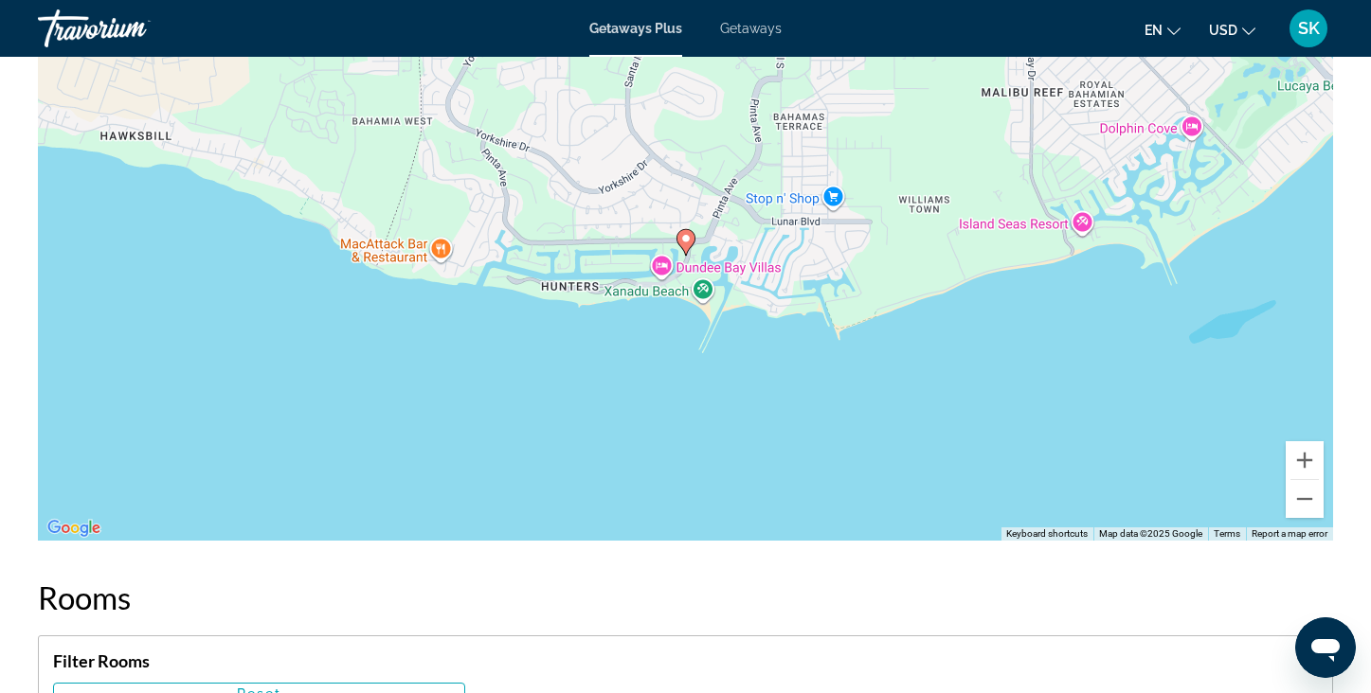
scroll to position [2507, 0]
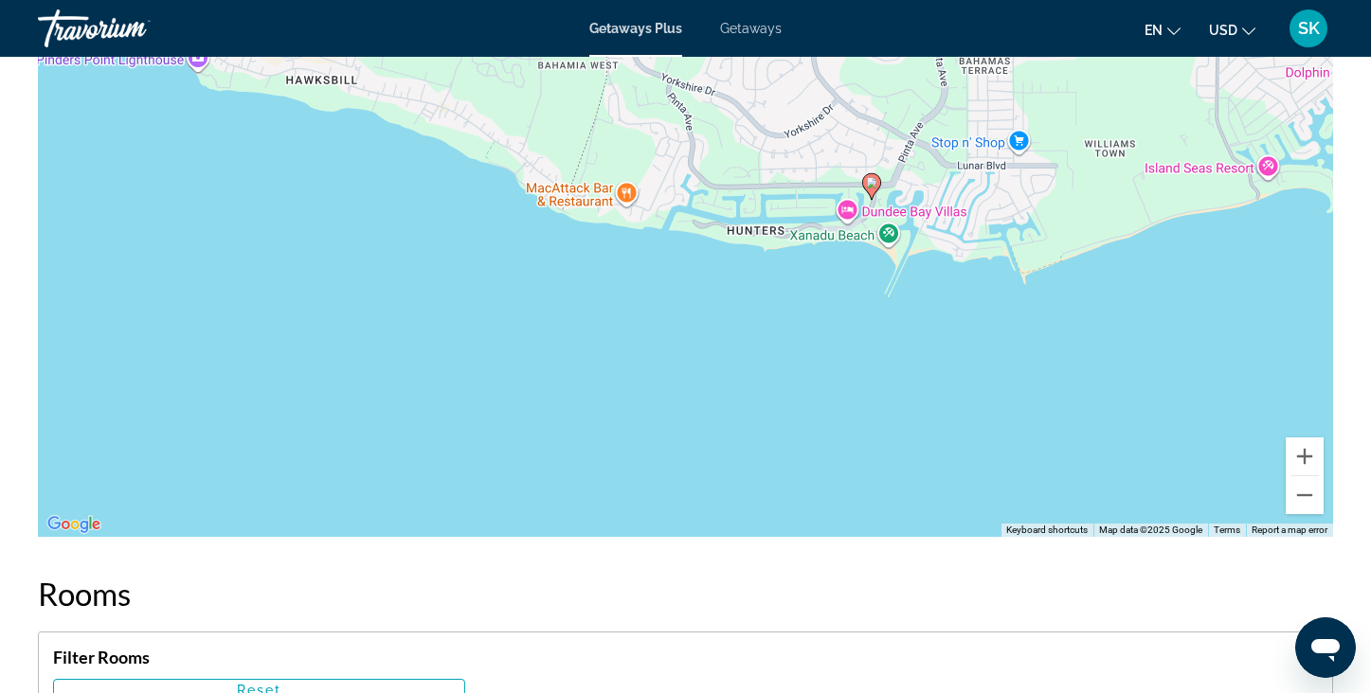
drag, startPoint x: 441, startPoint y: 350, endPoint x: 630, endPoint y: 297, distance: 195.6
click at [629, 297] on div "To activate drag with keyboard, press Alt + Enter. Once in keyboard drag state,…" at bounding box center [685, 253] width 1295 height 568
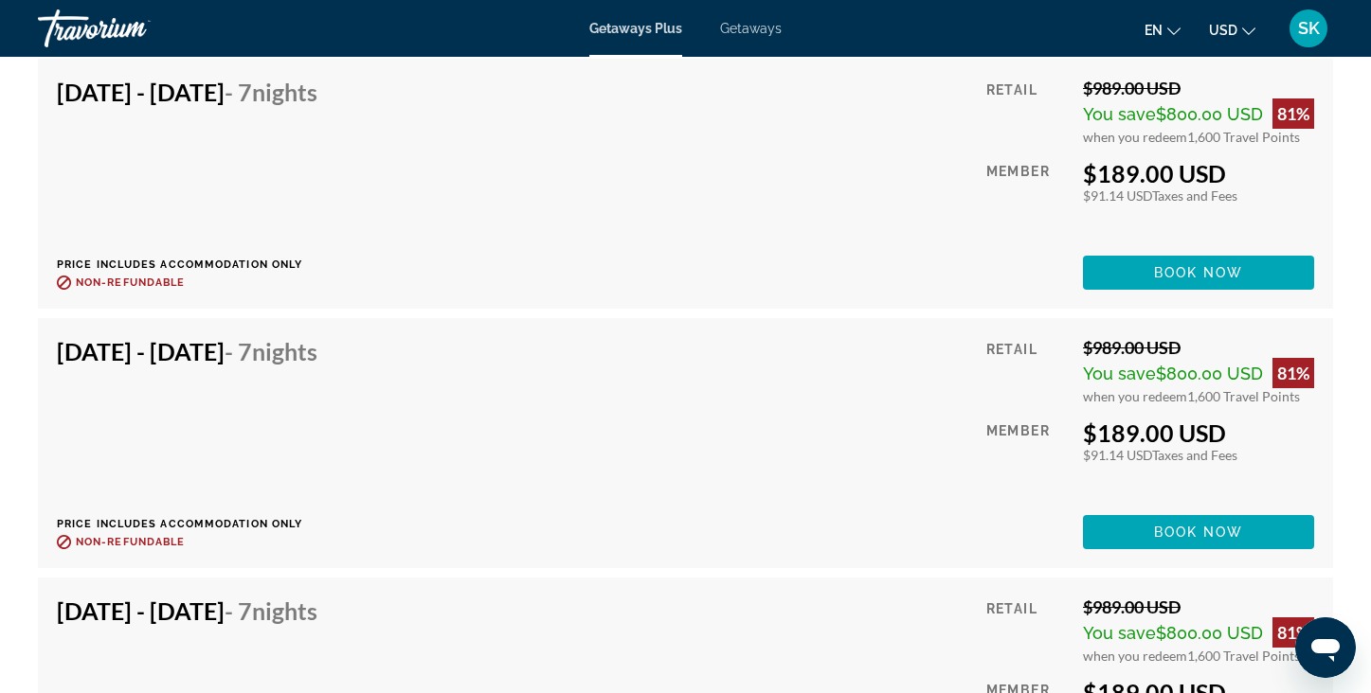
scroll to position [3604, 0]
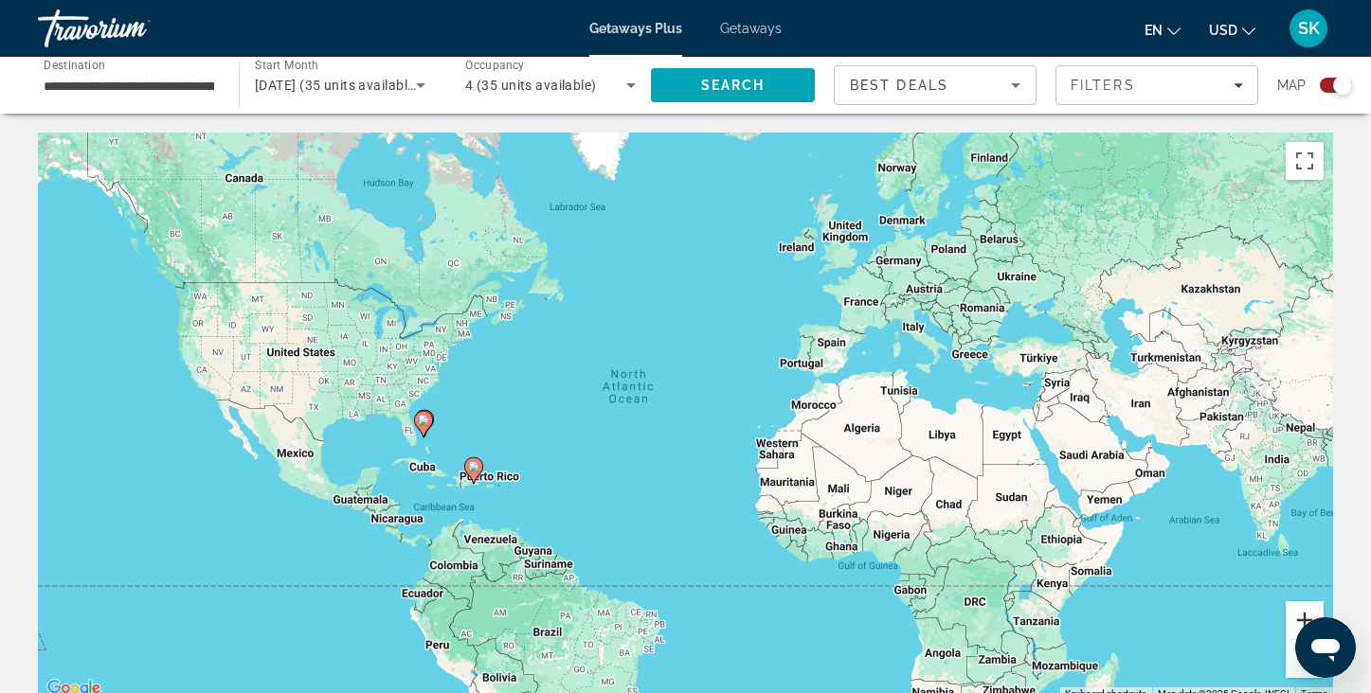
click at [1300, 619] on button "Zoom in" at bounding box center [1304, 620] width 38 height 38
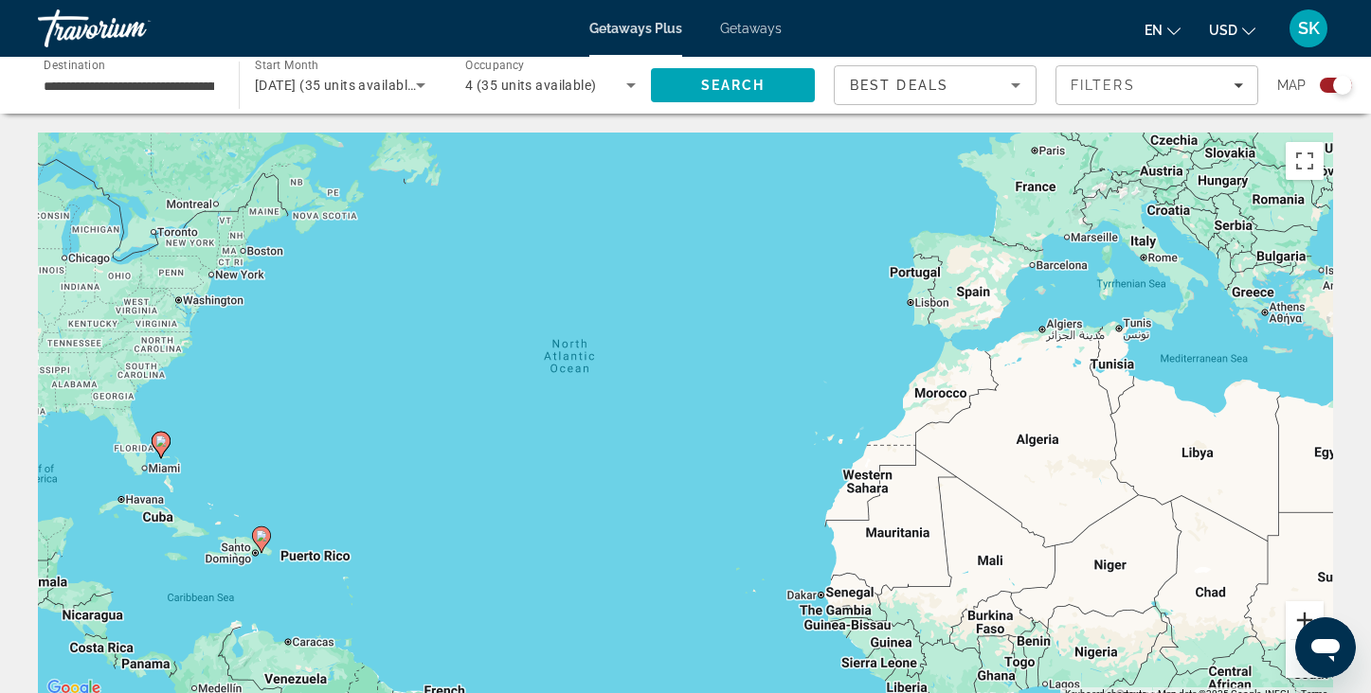
click at [1300, 619] on button "Zoom in" at bounding box center [1304, 620] width 38 height 38
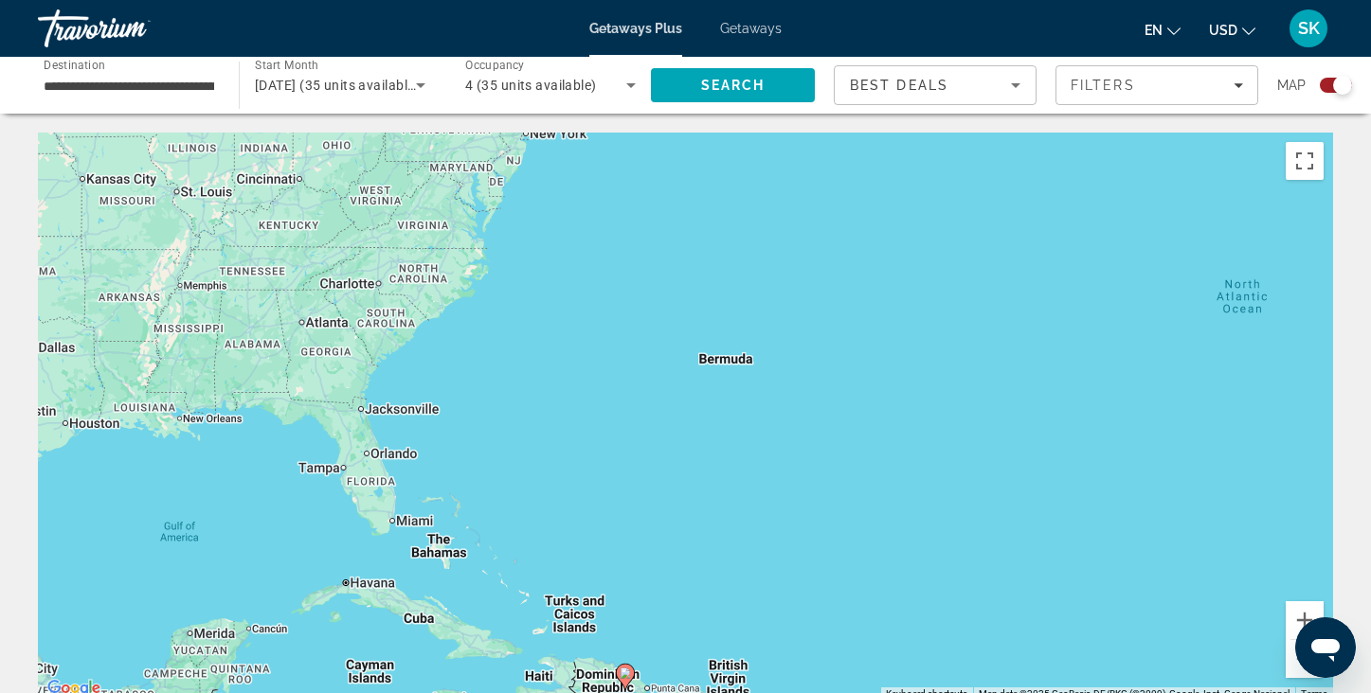
drag, startPoint x: 198, startPoint y: 502, endPoint x: 992, endPoint y: 502, distance: 793.8
click at [992, 502] on div "To activate drag with keyboard, press Alt + Enter. Once in keyboard drag state,…" at bounding box center [685, 417] width 1295 height 568
click at [1304, 614] on button "Zoom in" at bounding box center [1304, 620] width 38 height 38
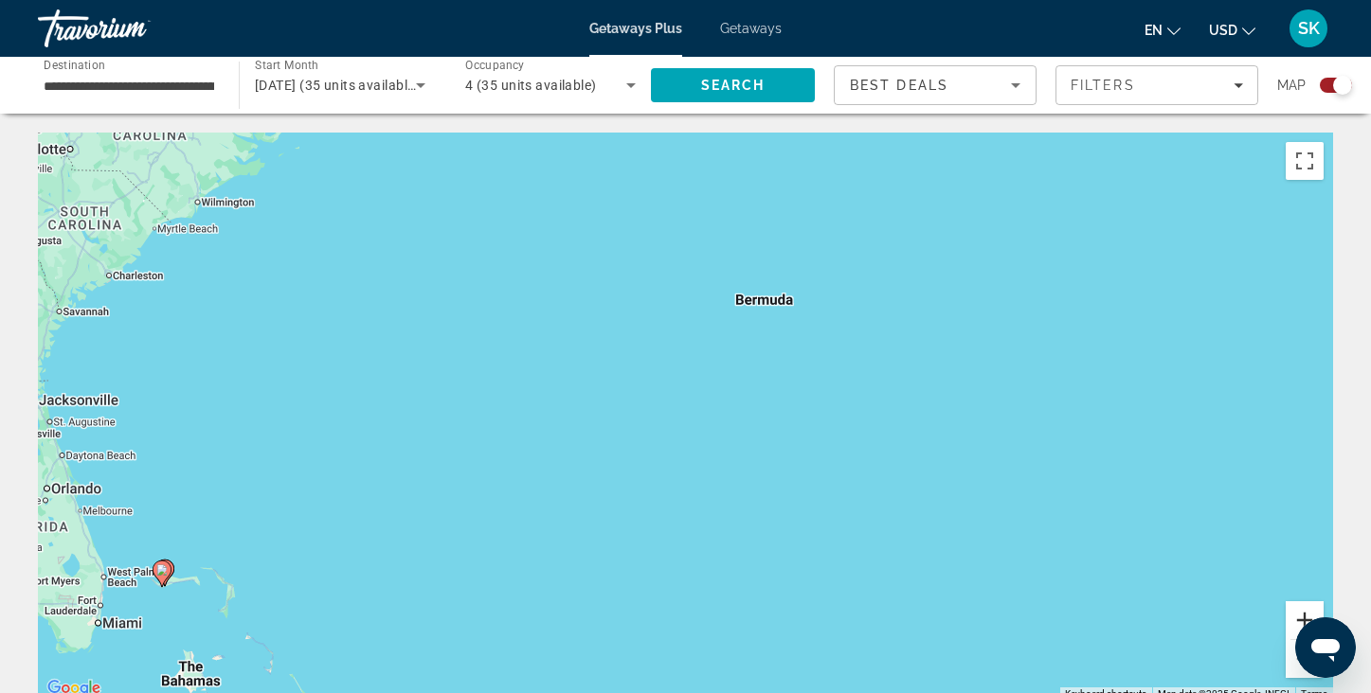
click at [1304, 614] on button "Zoom in" at bounding box center [1304, 620] width 38 height 38
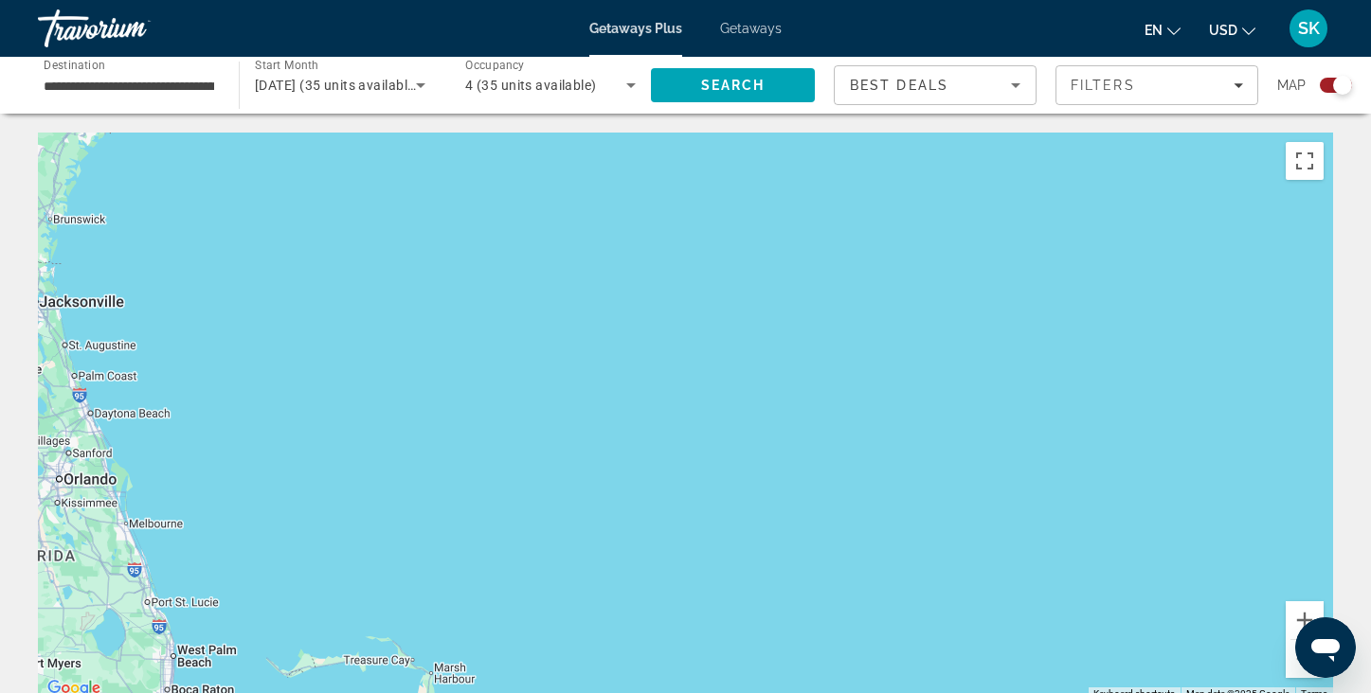
drag, startPoint x: 474, startPoint y: 524, endPoint x: 1132, endPoint y: 443, distance: 663.2
click at [1132, 443] on div "Main content" at bounding box center [685, 417] width 1295 height 568
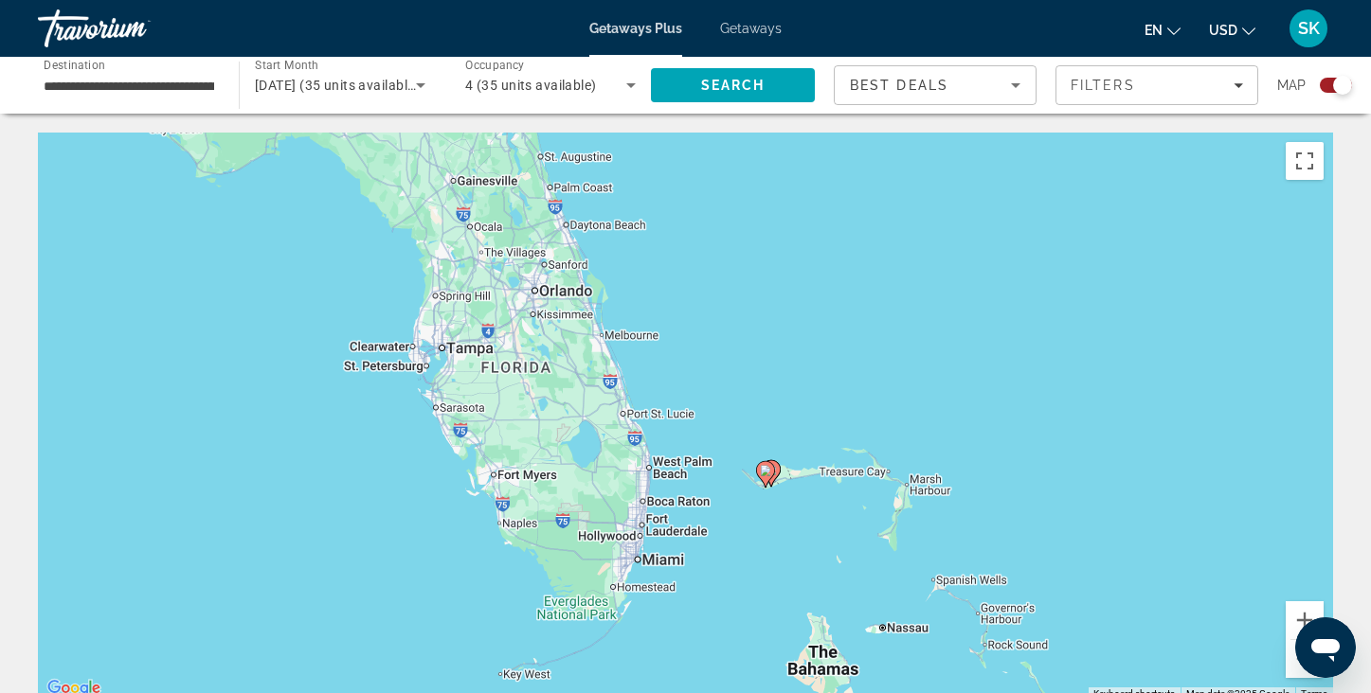
drag, startPoint x: 397, startPoint y: 501, endPoint x: 888, endPoint y: 304, distance: 528.7
click at [888, 304] on div "To activate drag with keyboard, press Alt + Enter. Once in keyboard drag state,…" at bounding box center [685, 417] width 1295 height 568
click at [776, 473] on image "Main content" at bounding box center [770, 469] width 11 height 11
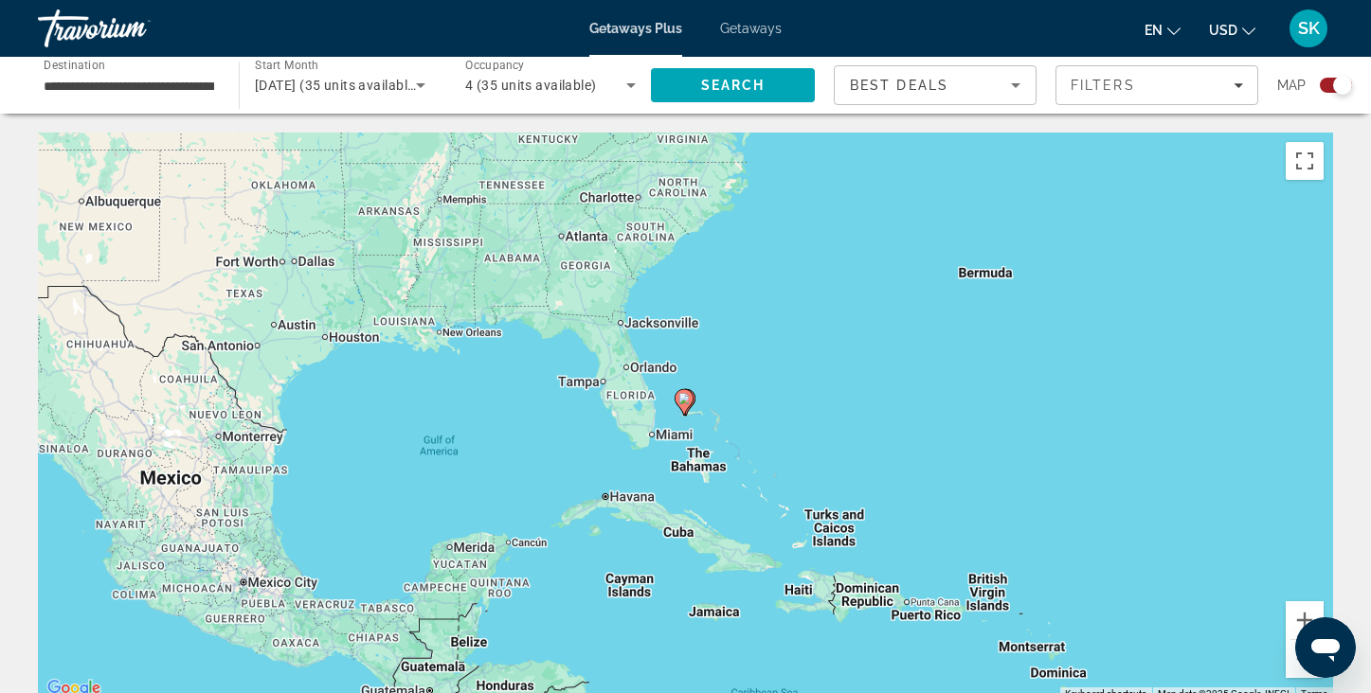
click at [768, 27] on span "Getaways" at bounding box center [751, 28] width 62 height 15
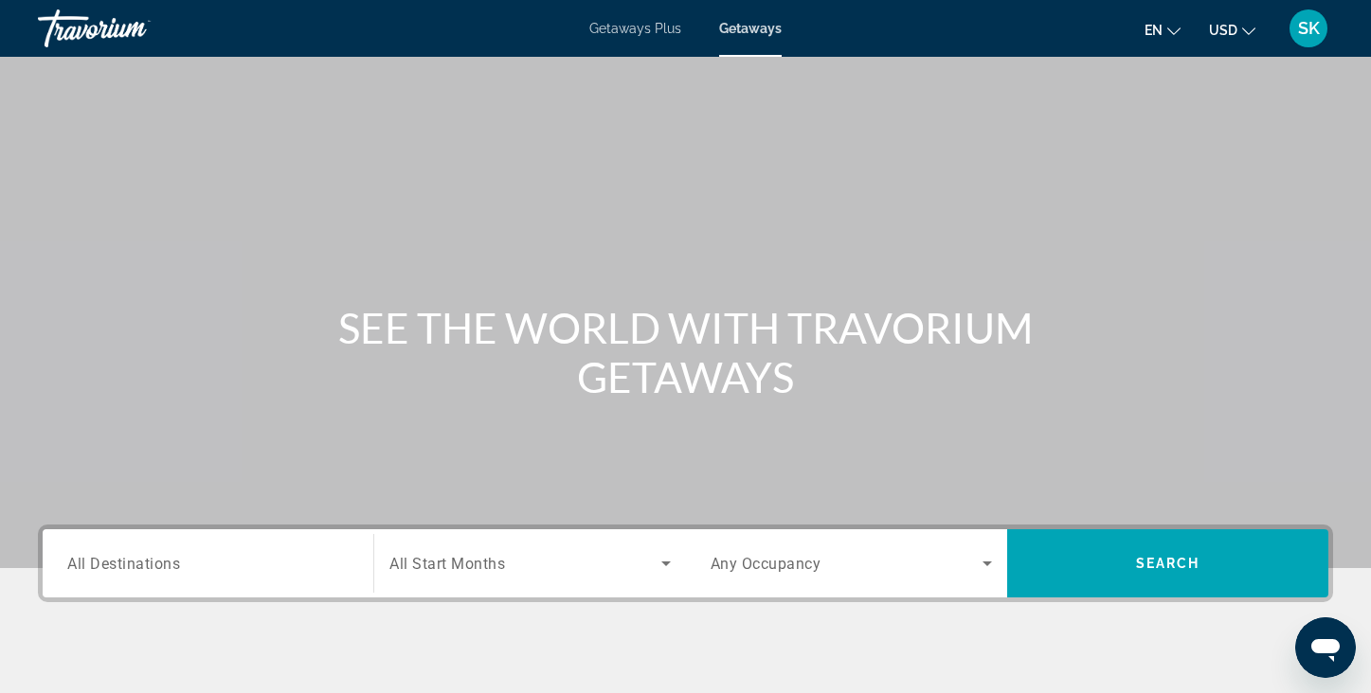
click at [184, 566] on input "Destination All Destinations" at bounding box center [207, 564] width 281 height 23
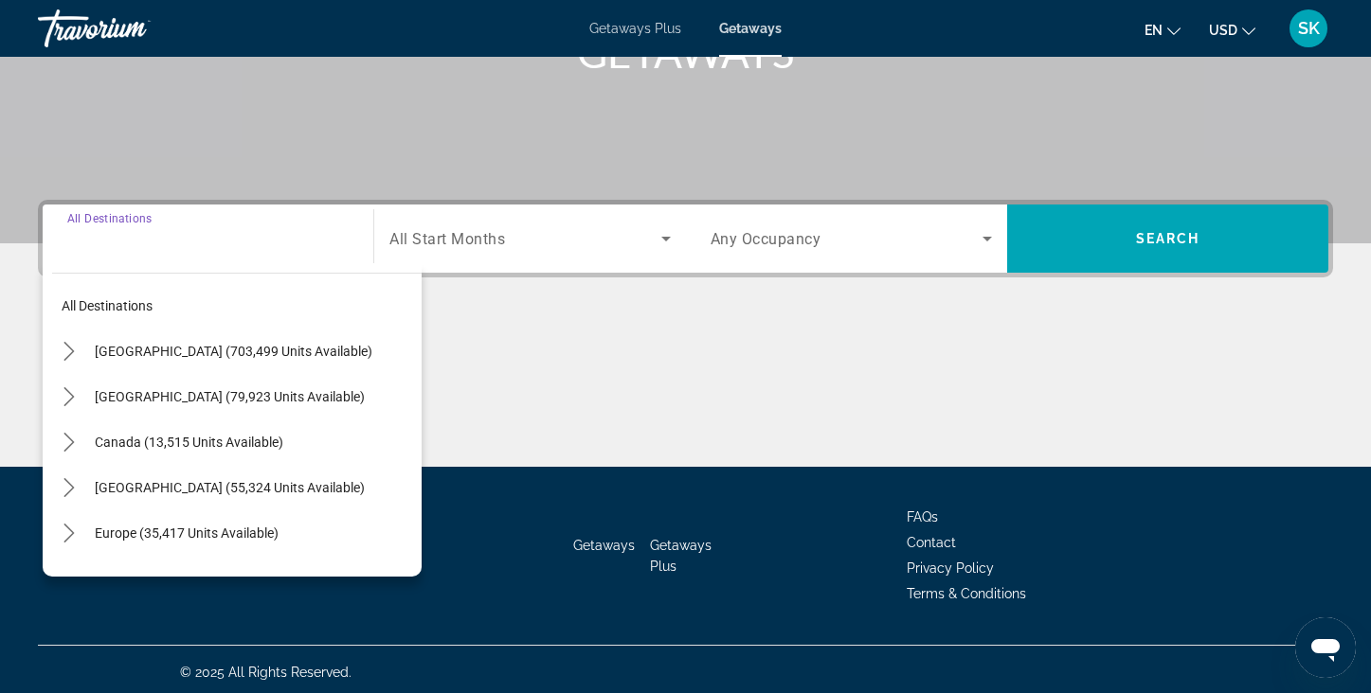
scroll to position [331, 0]
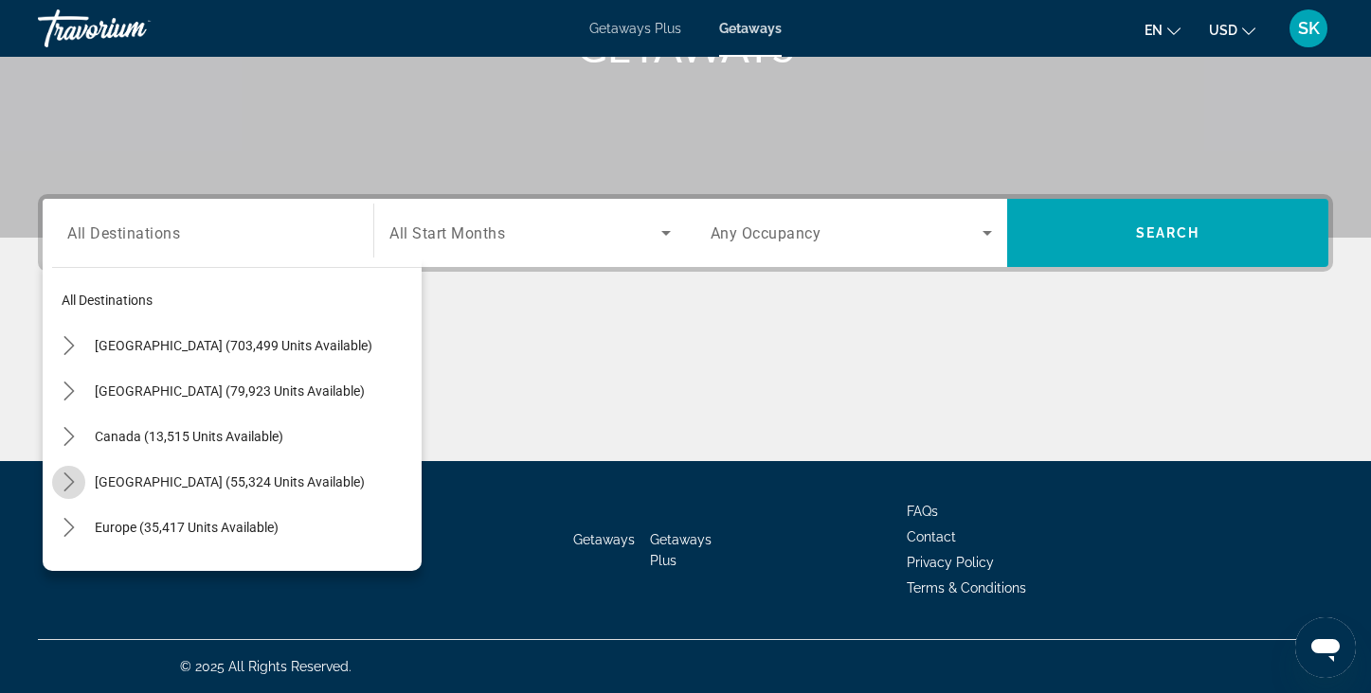
click at [80, 484] on mat-icon "Toggle Caribbean & Atlantic Islands (55,324 units available) submenu" at bounding box center [68, 482] width 33 height 33
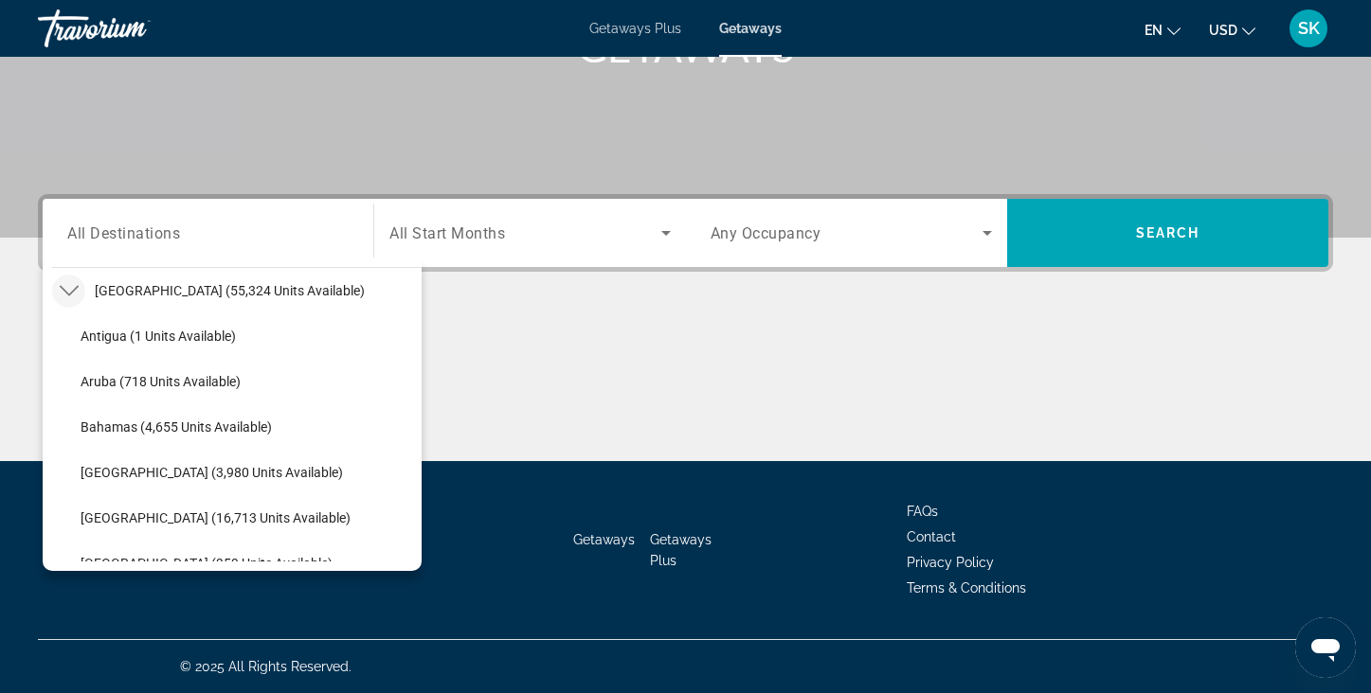
click at [74, 295] on icon "Toggle Caribbean & Atlantic Islands (55,324 units available) submenu" at bounding box center [69, 290] width 19 height 19
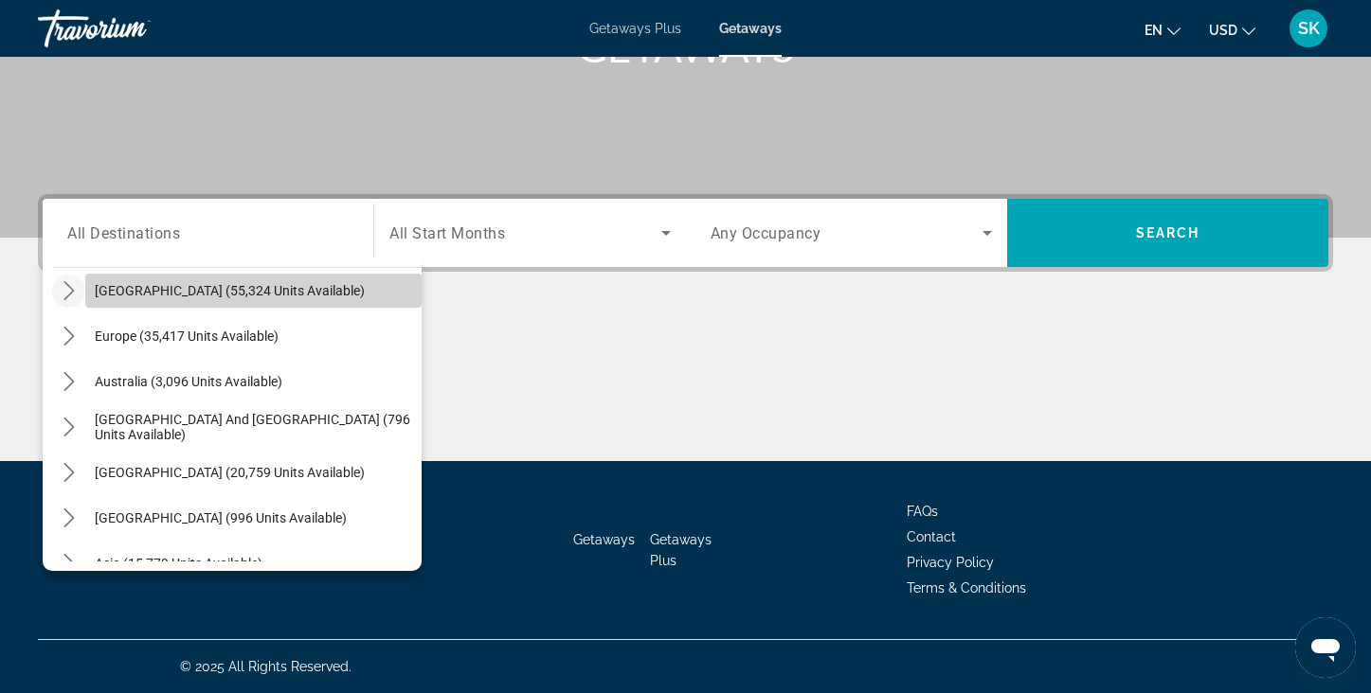
click at [160, 281] on span "Select destination: Caribbean & Atlantic Islands (55,324 units available)" at bounding box center [253, 290] width 336 height 45
type input "**********"
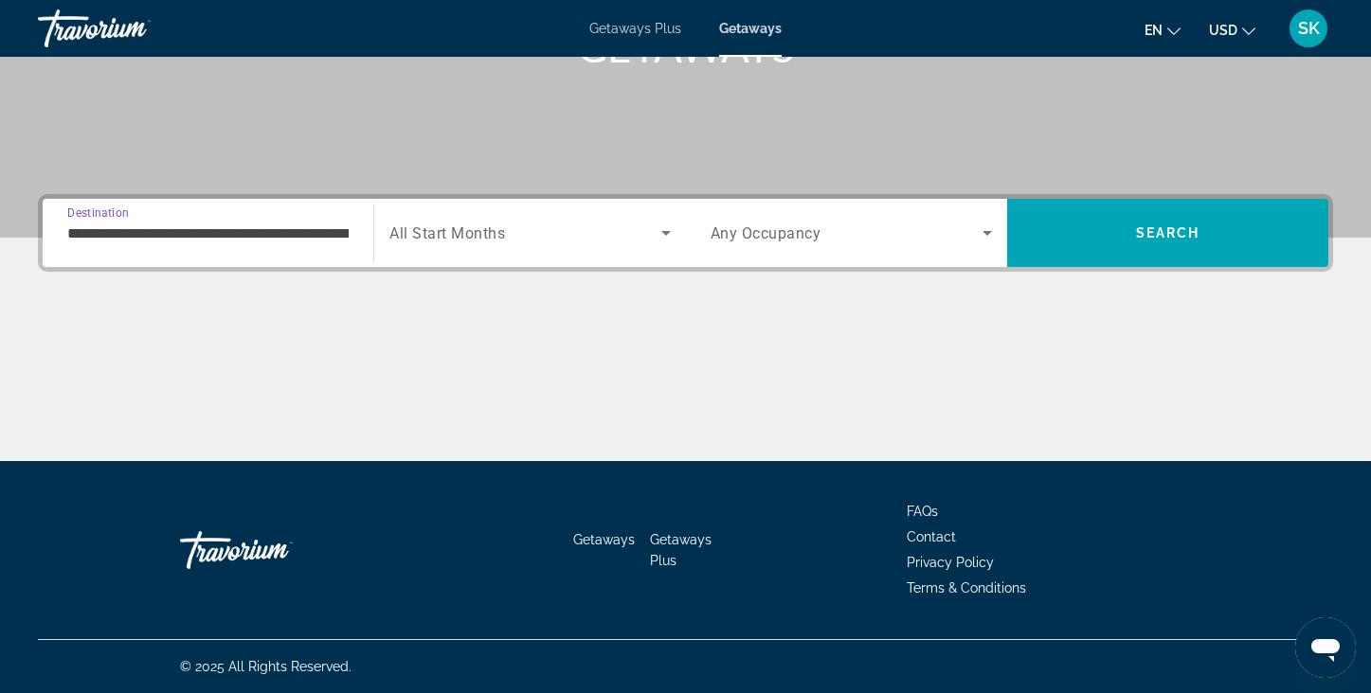
click at [459, 236] on span "All Start Months" at bounding box center [447, 233] width 116 height 18
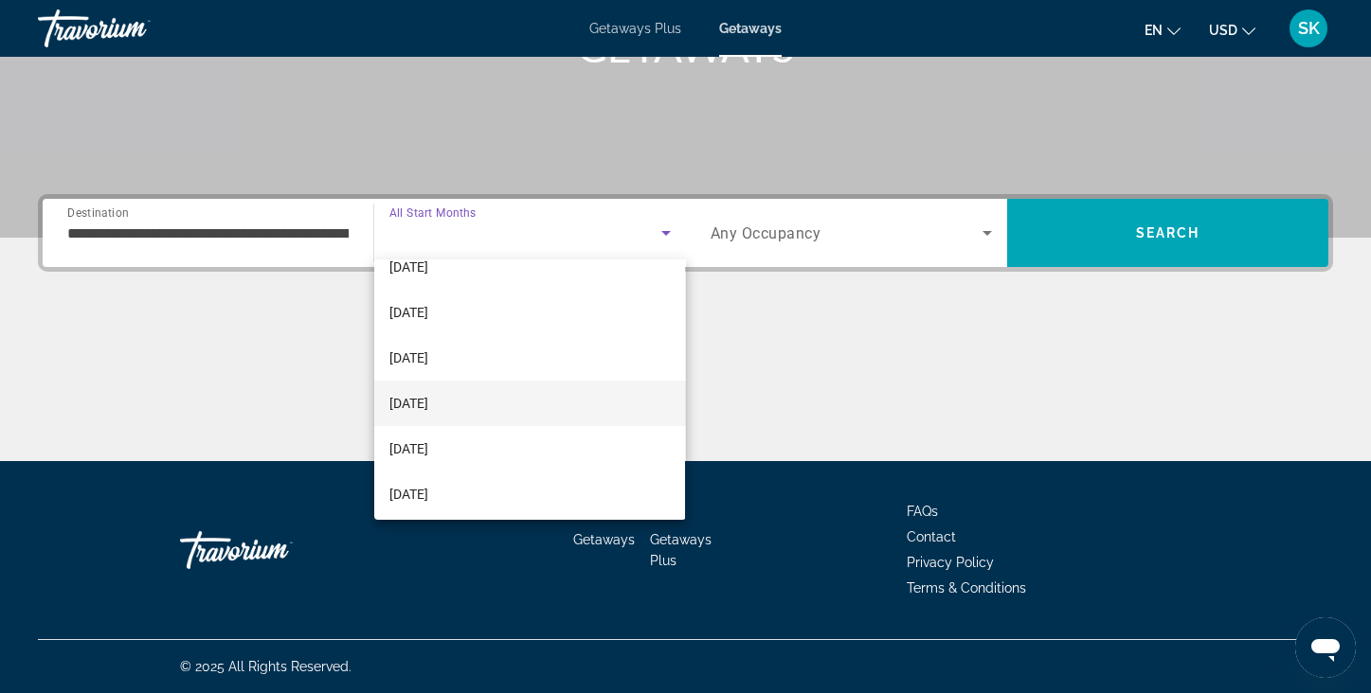
scroll to position [70, 0]
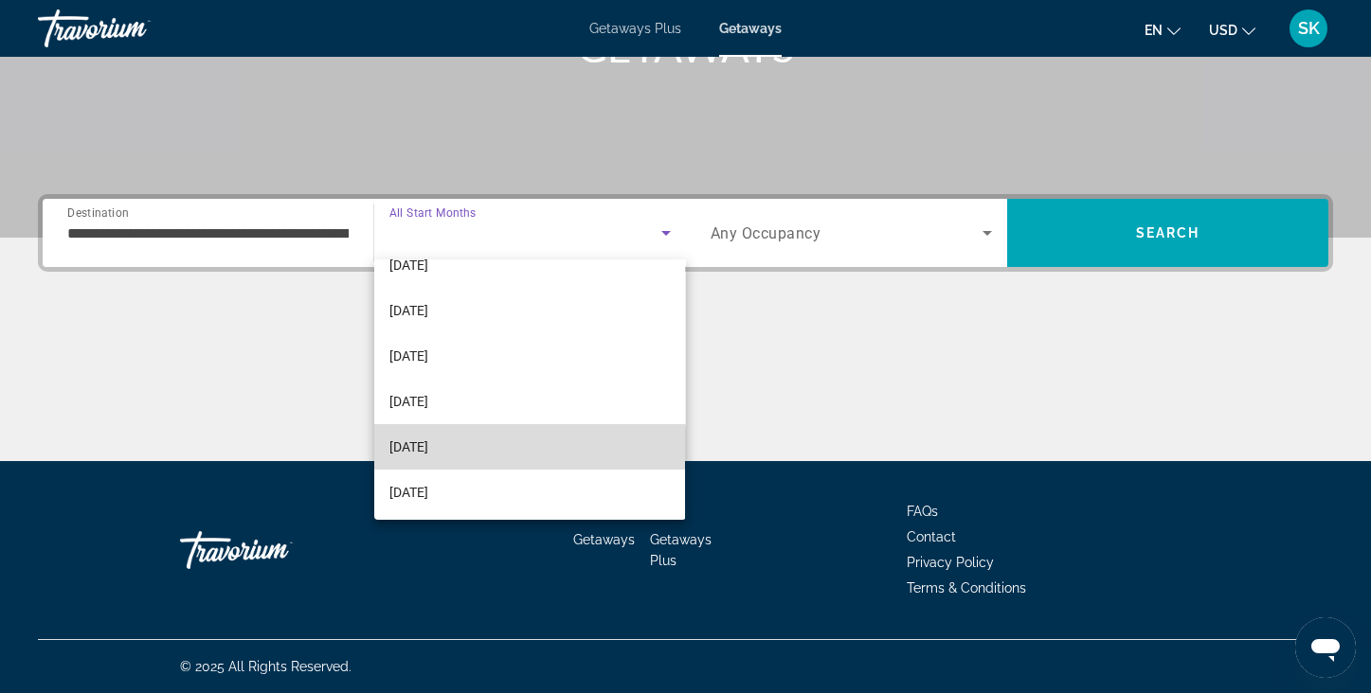
click at [466, 458] on mat-option "[DATE]" at bounding box center [529, 446] width 311 height 45
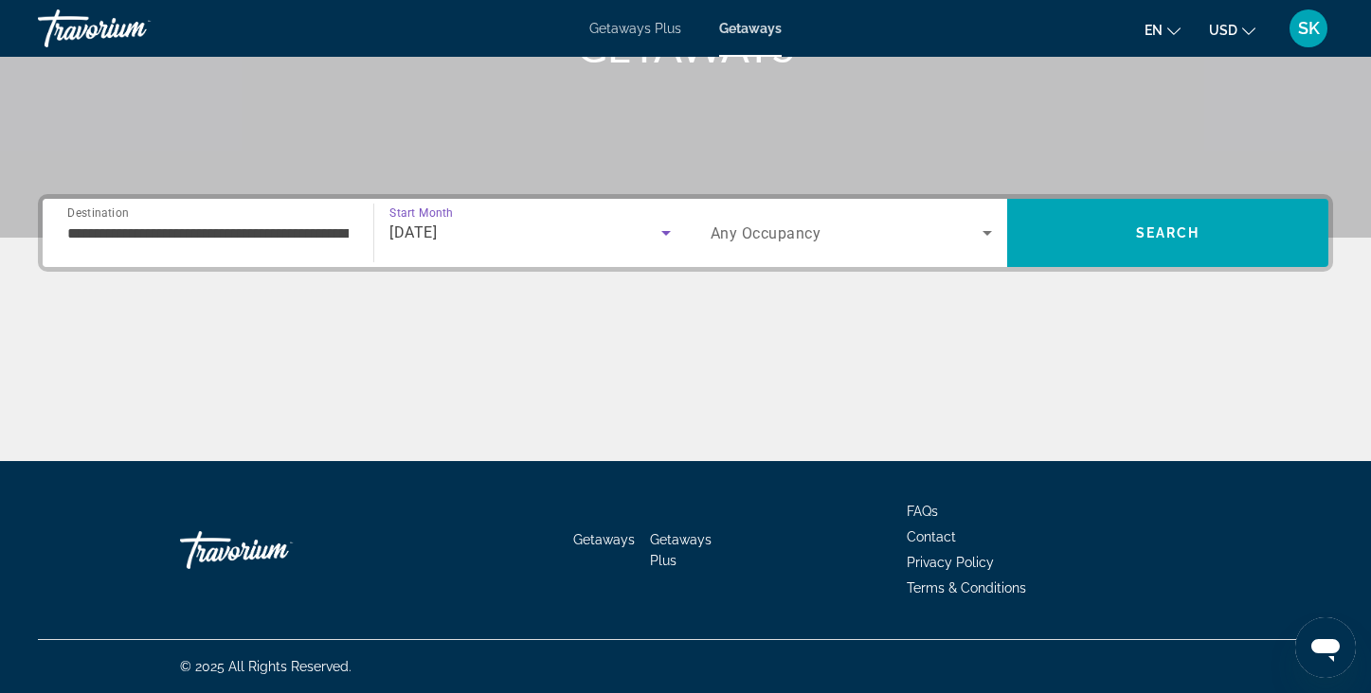
click at [789, 242] on span "Search widget" at bounding box center [846, 233] width 272 height 23
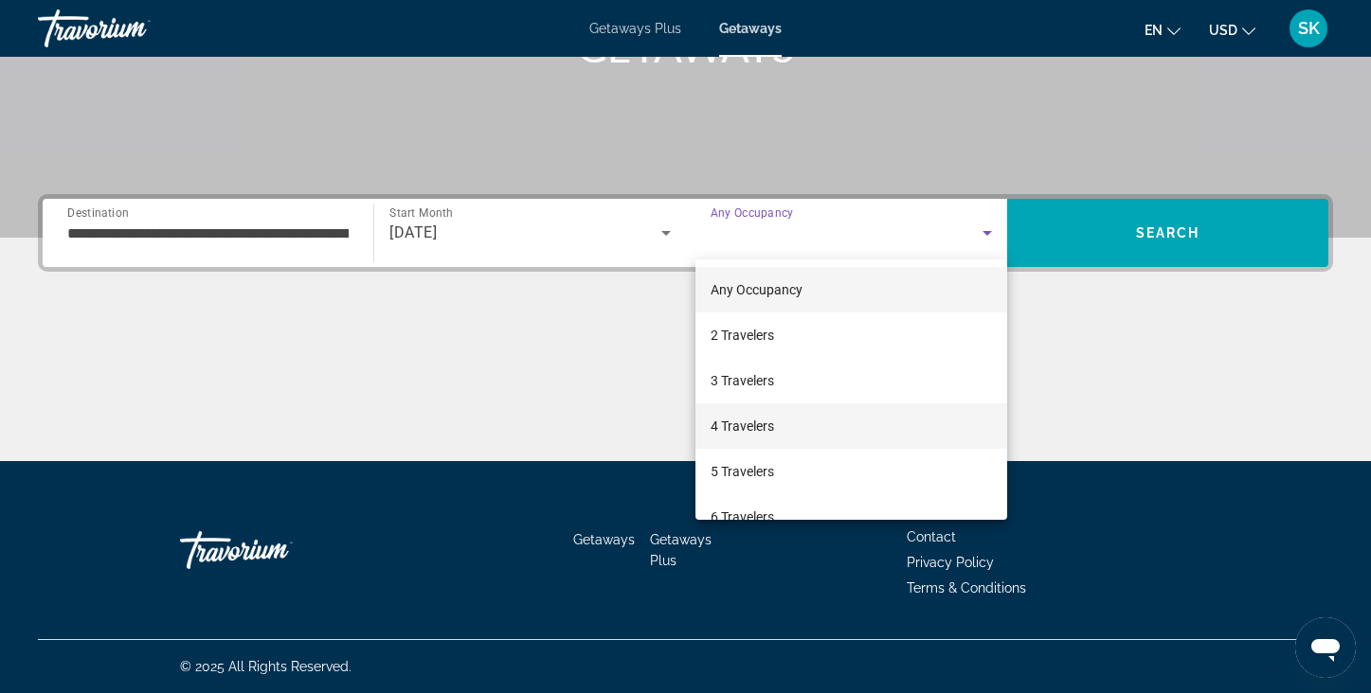
click at [772, 429] on span "4 Travelers" at bounding box center [741, 426] width 63 height 23
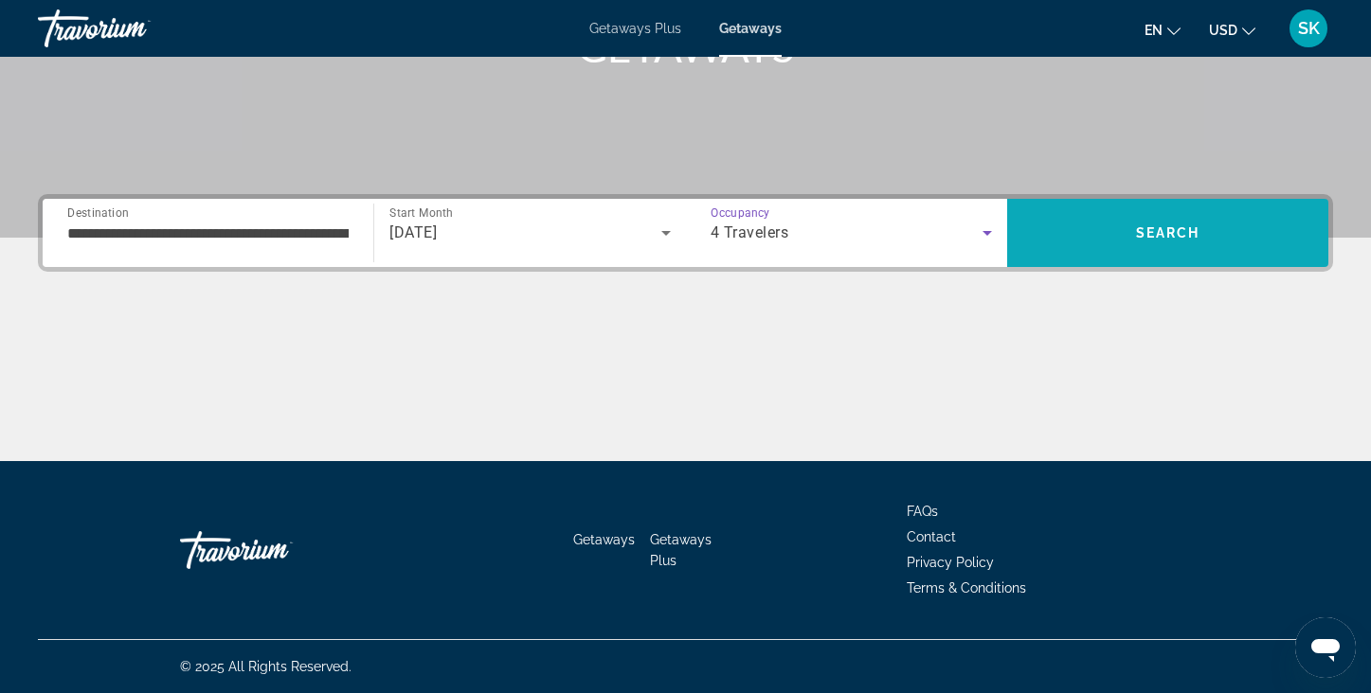
click at [1125, 252] on span "Search" at bounding box center [1167, 232] width 321 height 45
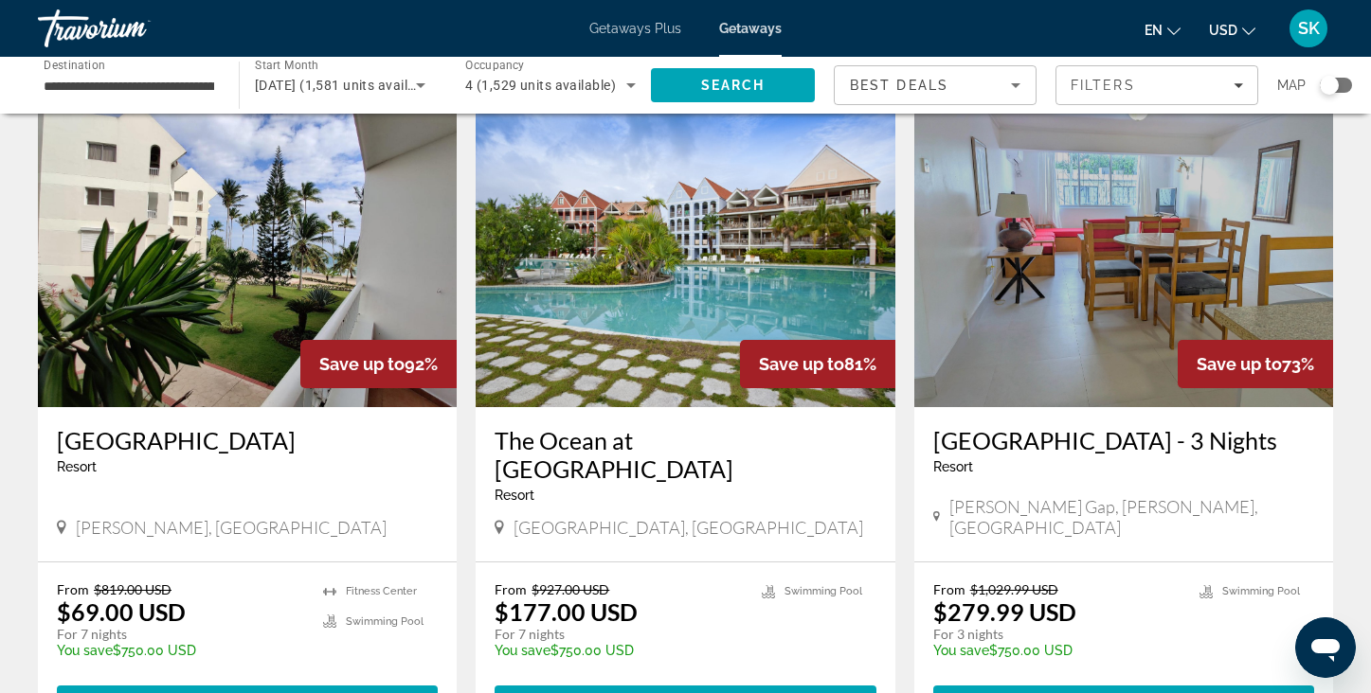
scroll to position [72, 0]
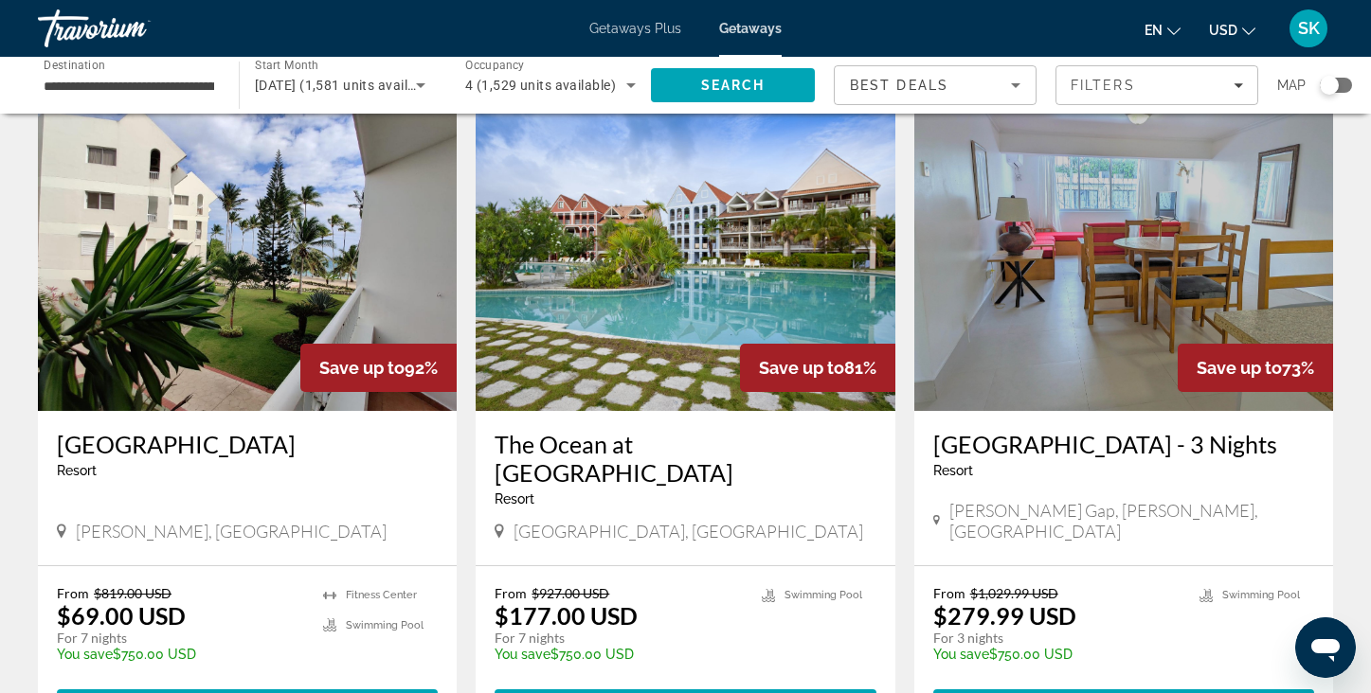
click at [726, 257] on img "Main content" at bounding box center [685, 259] width 419 height 303
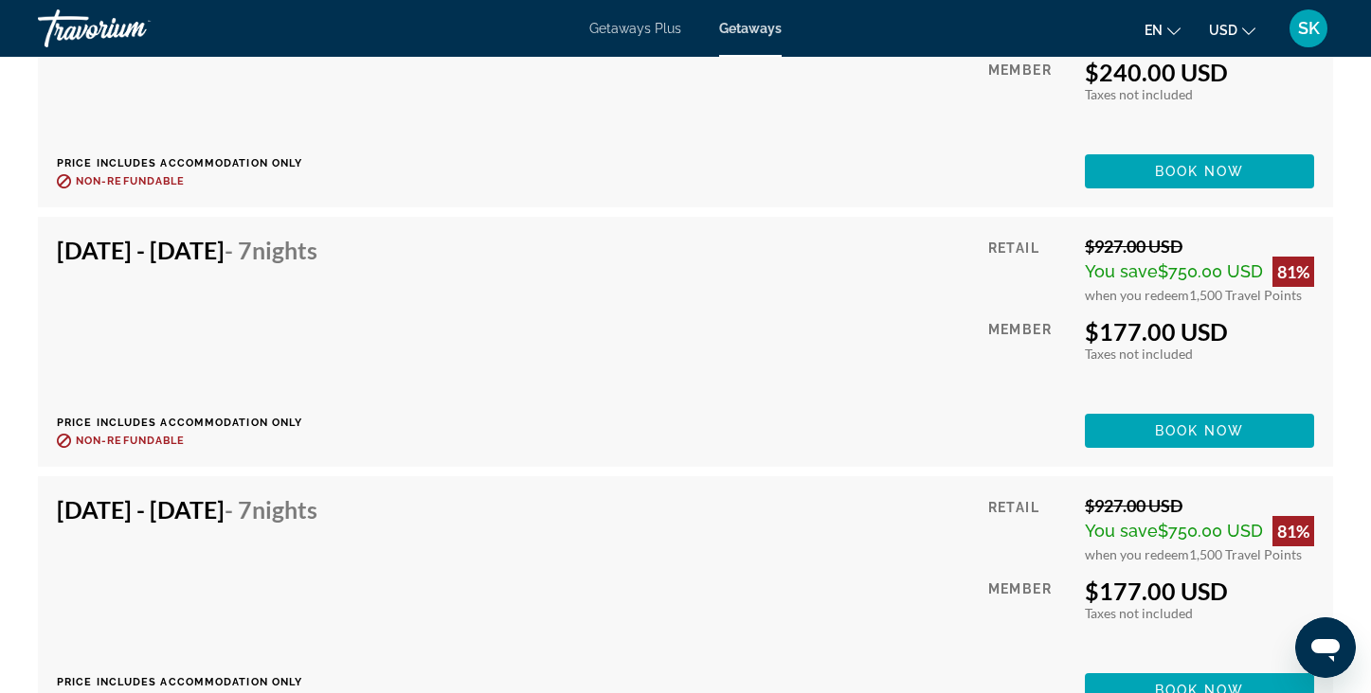
scroll to position [6112, 0]
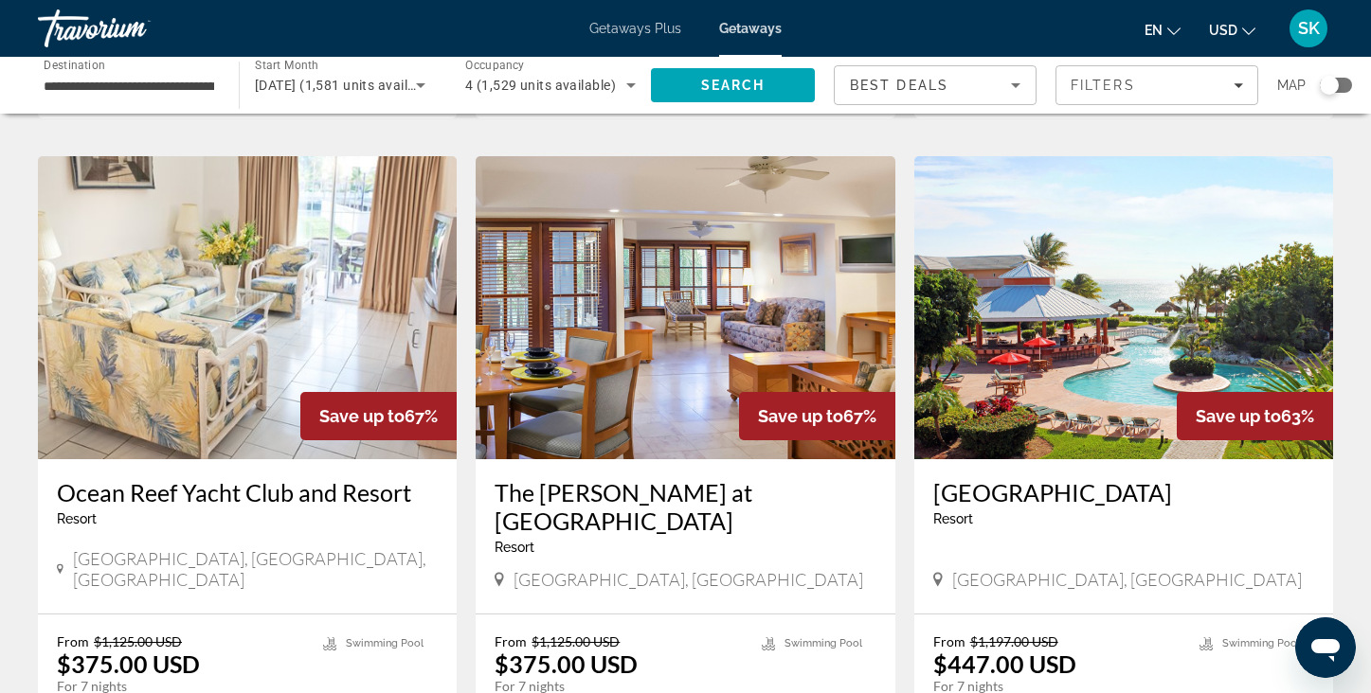
scroll to position [702, 0]
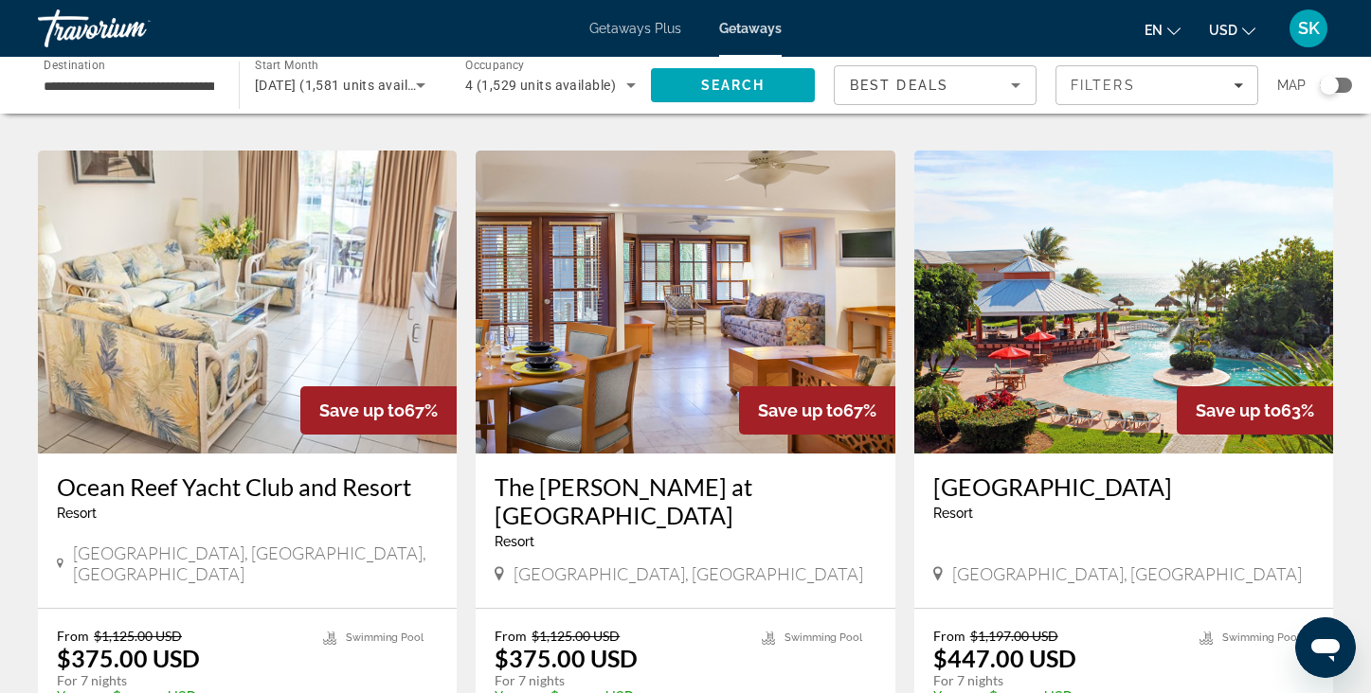
click at [697, 288] on img "Main content" at bounding box center [685, 302] width 419 height 303
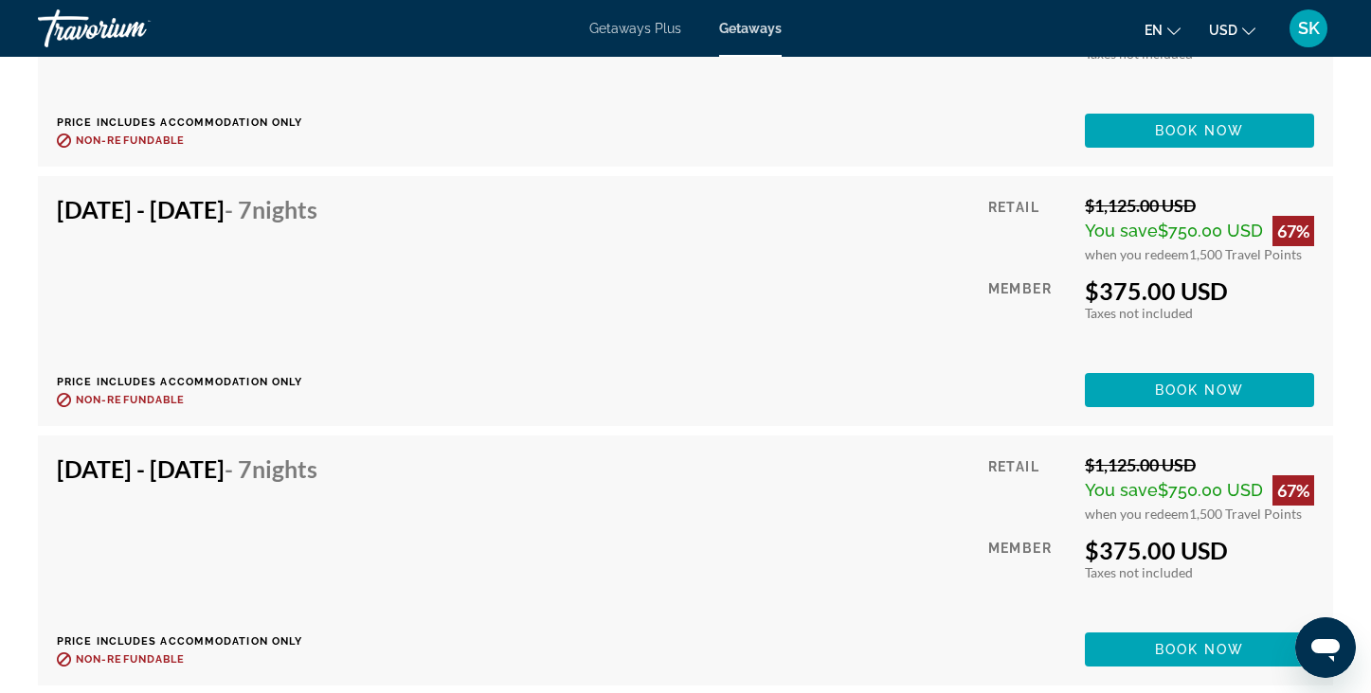
scroll to position [3696, 0]
